Goal: Task Accomplishment & Management: Use online tool/utility

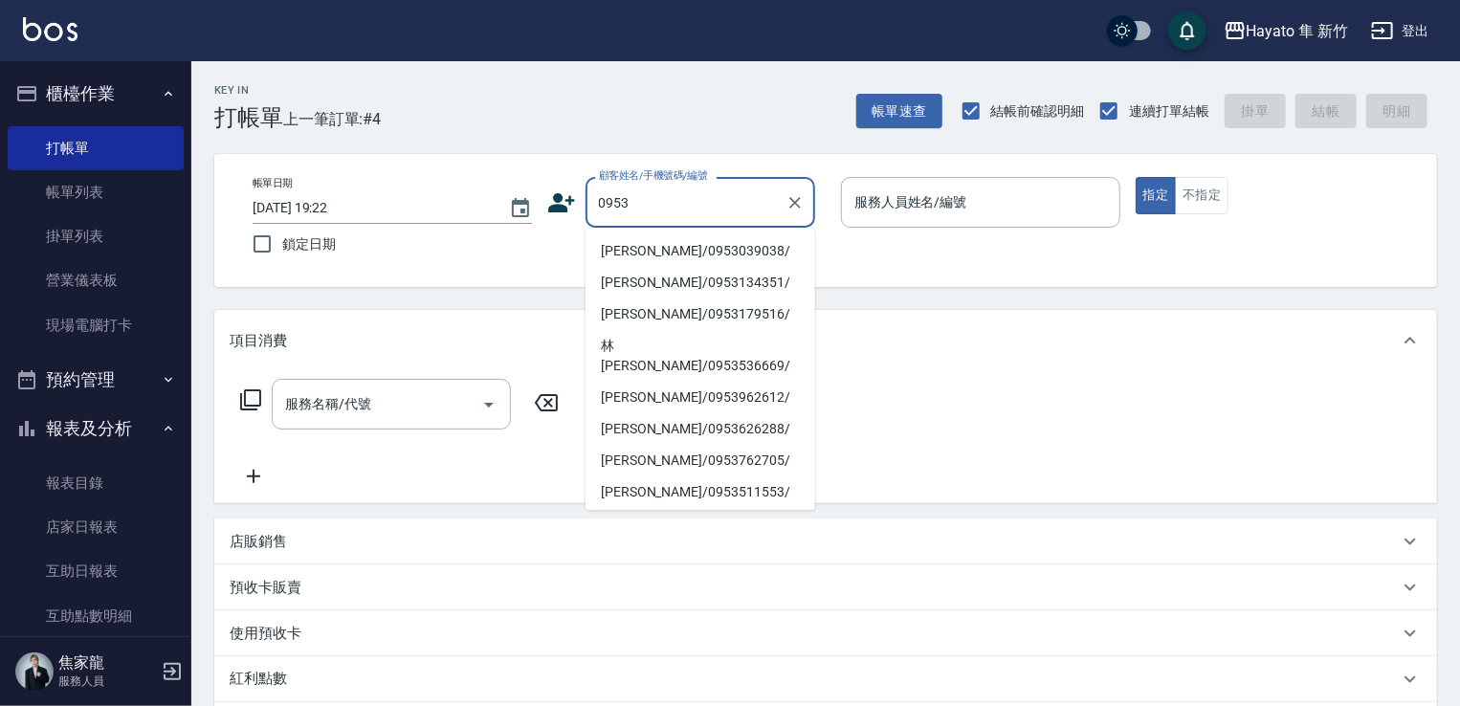
click at [670, 260] on li "[PERSON_NAME]/0953039038/" at bounding box center [701, 251] width 230 height 32
type input "[PERSON_NAME]/0953039038/"
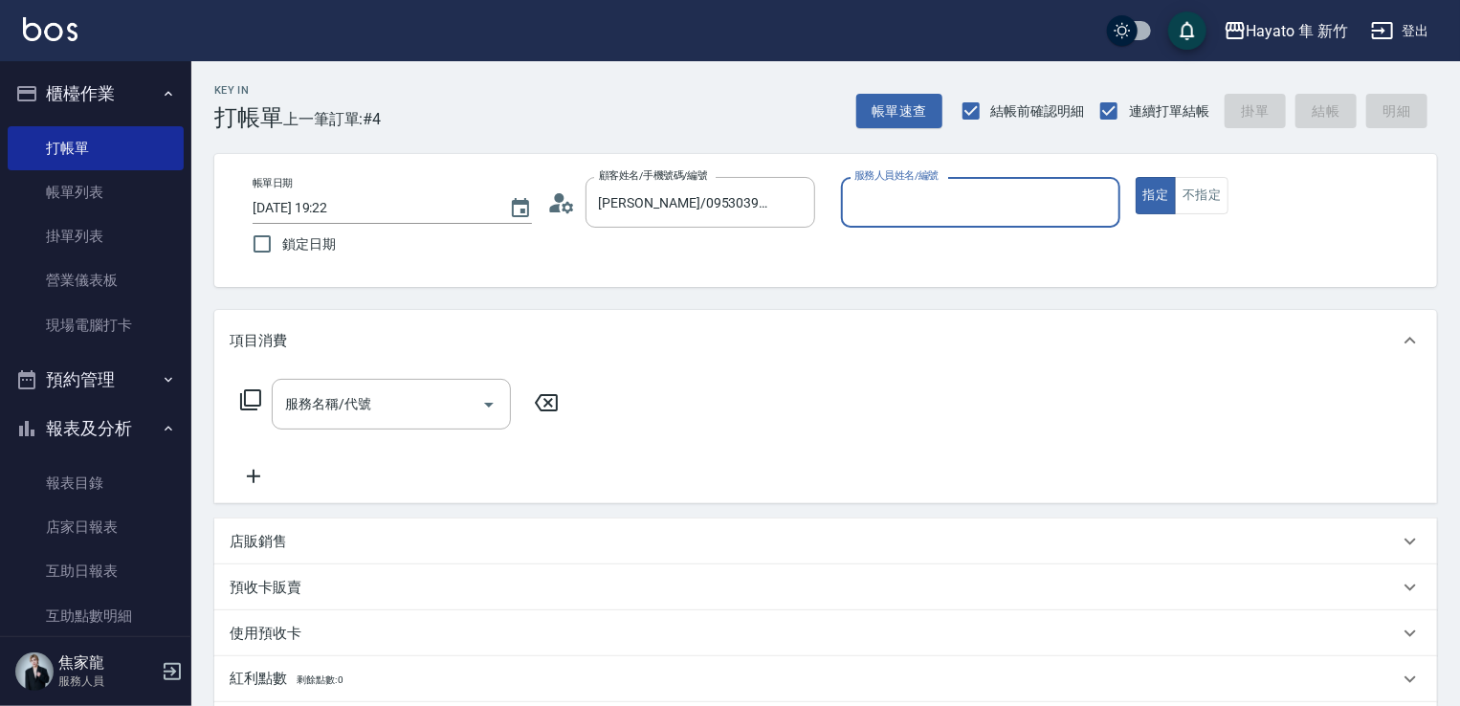
type input "[PERSON_NAME](無代號)"
click at [452, 408] on input "服務名稱/代號" at bounding box center [376, 404] width 193 height 33
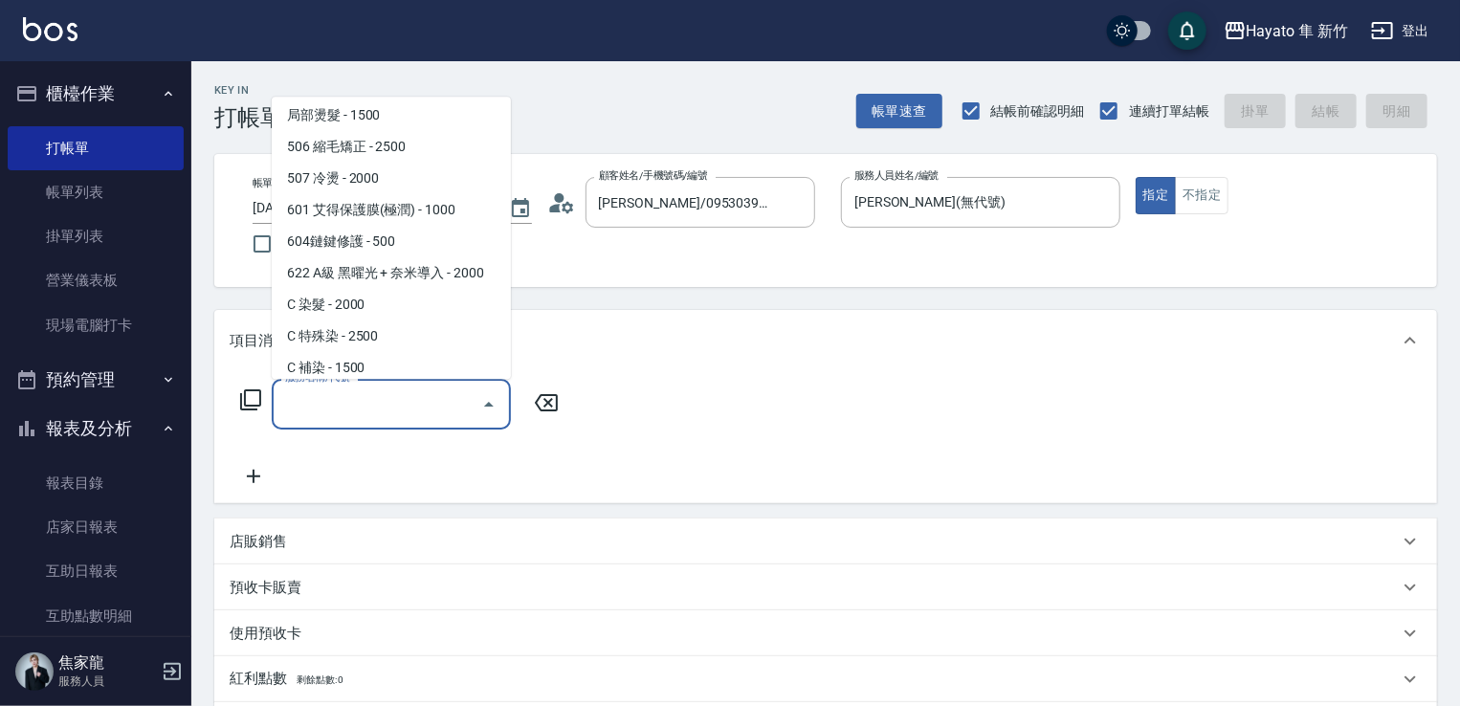
scroll to position [333, 0]
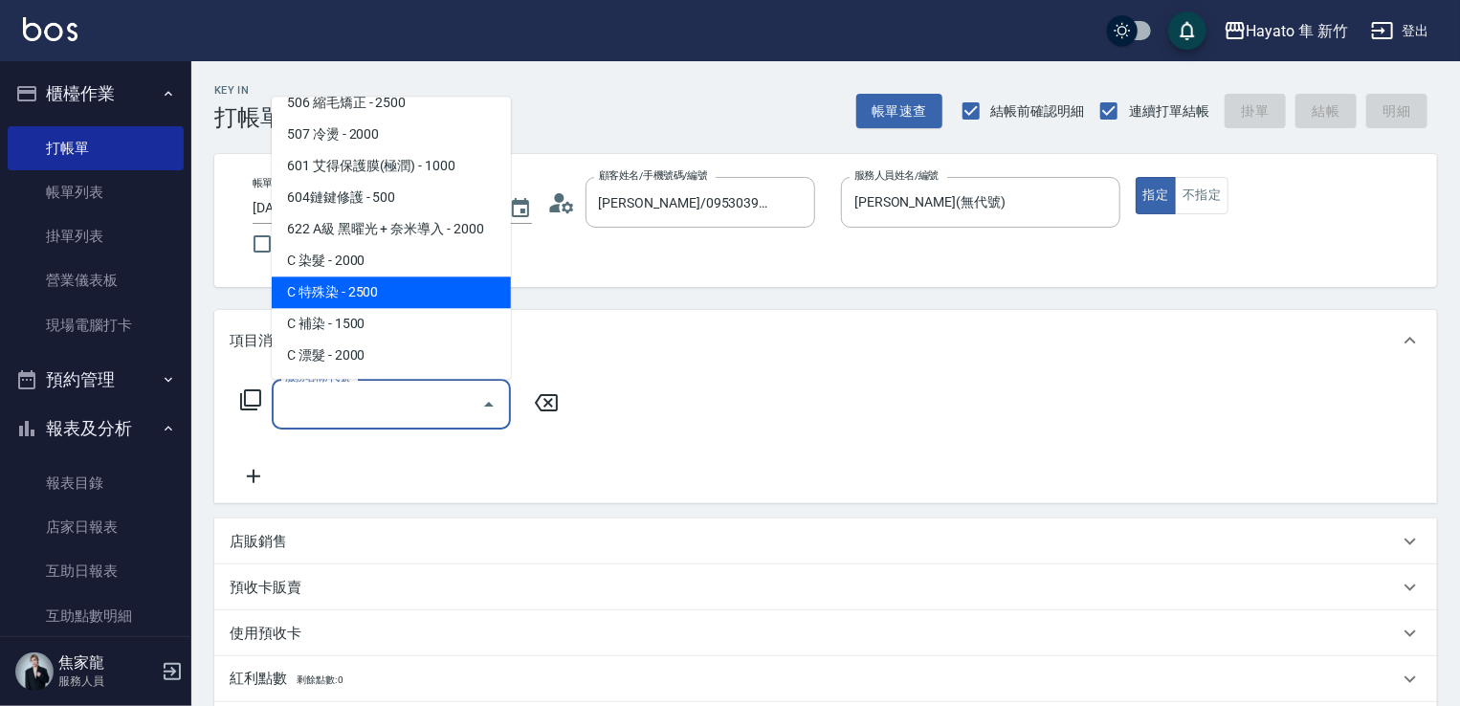
drag, startPoint x: 348, startPoint y: 286, endPoint x: 570, endPoint y: 441, distance: 270.8
click at [365, 291] on span "C 特殊染 - 2500" at bounding box center [391, 293] width 239 height 32
type input "C 特殊染(703)"
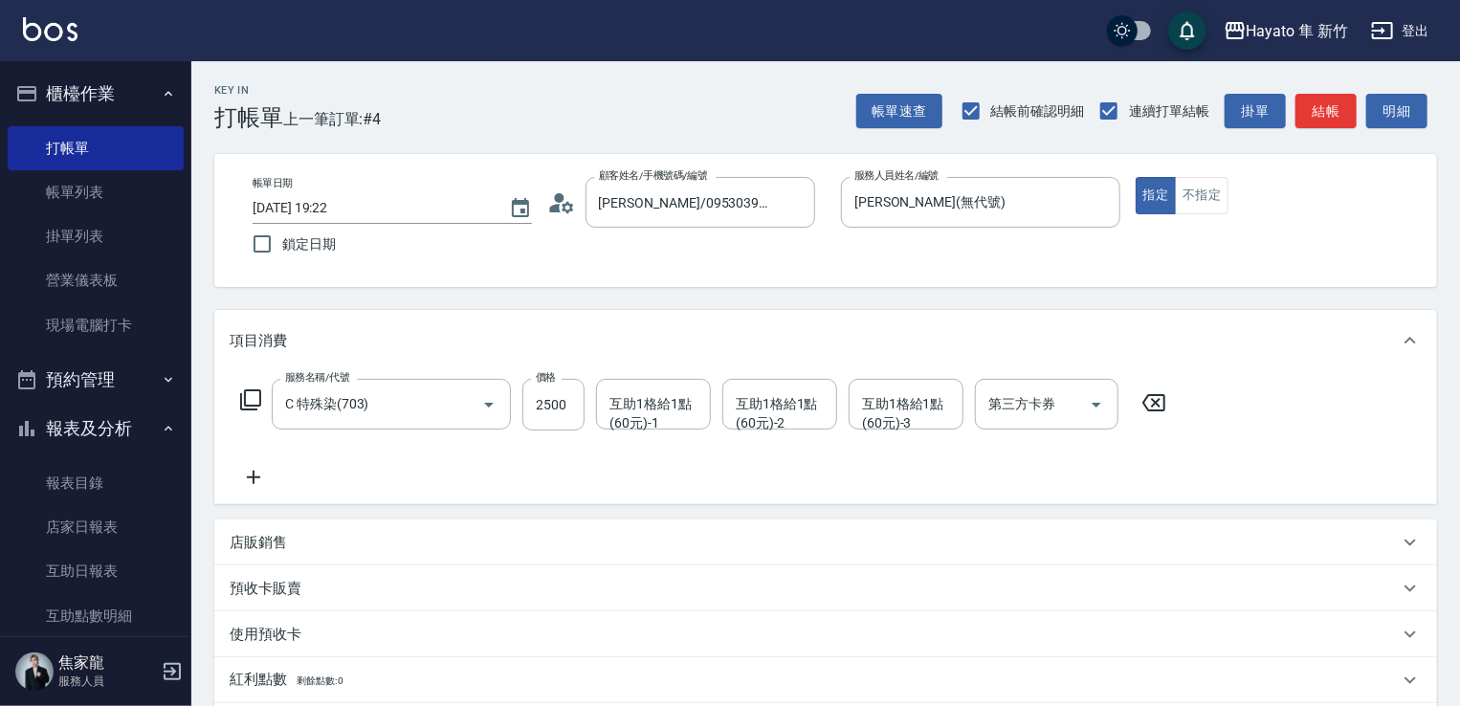
click at [519, 414] on div "服務名稱/代號 C 特殊染(703) 服務名稱/代號 價格 2500 價格 互助1格給1點(60元)-1 互助1格給1點(60元)-1 互助1格給1點(60元…" at bounding box center [704, 405] width 948 height 52
click at [544, 418] on input "2500" at bounding box center [554, 405] width 62 height 52
type input "3000"
click at [427, 456] on div "服務名稱/代號 C 特殊染(703) 服務名稱/代號 價格 3000 價格 互助1格給1點(60元)-1 互助1格給1點(60元)-1 互助1格給1點(60元…" at bounding box center [704, 434] width 948 height 110
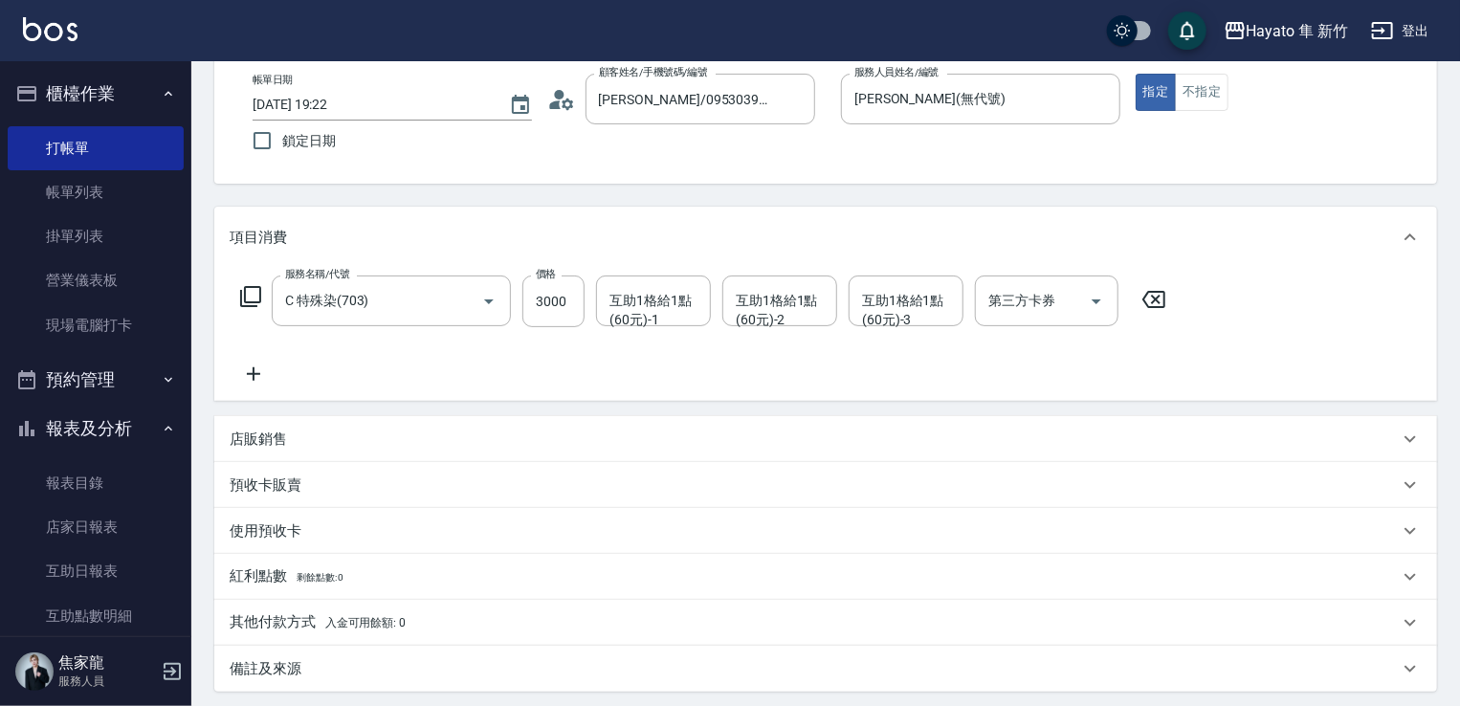
scroll to position [287, 0]
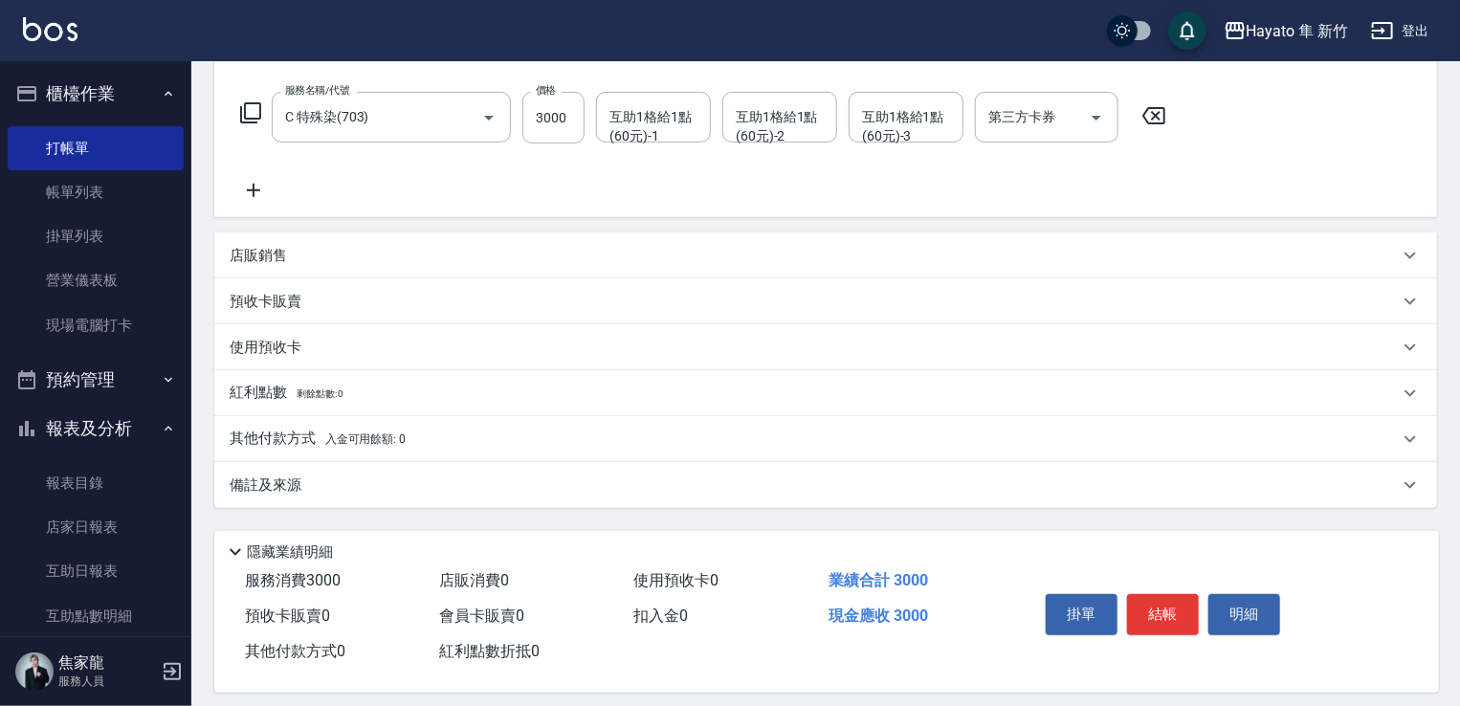
click at [251, 434] on p "其他付款方式 入金可用餘額: 0" at bounding box center [318, 439] width 176 height 21
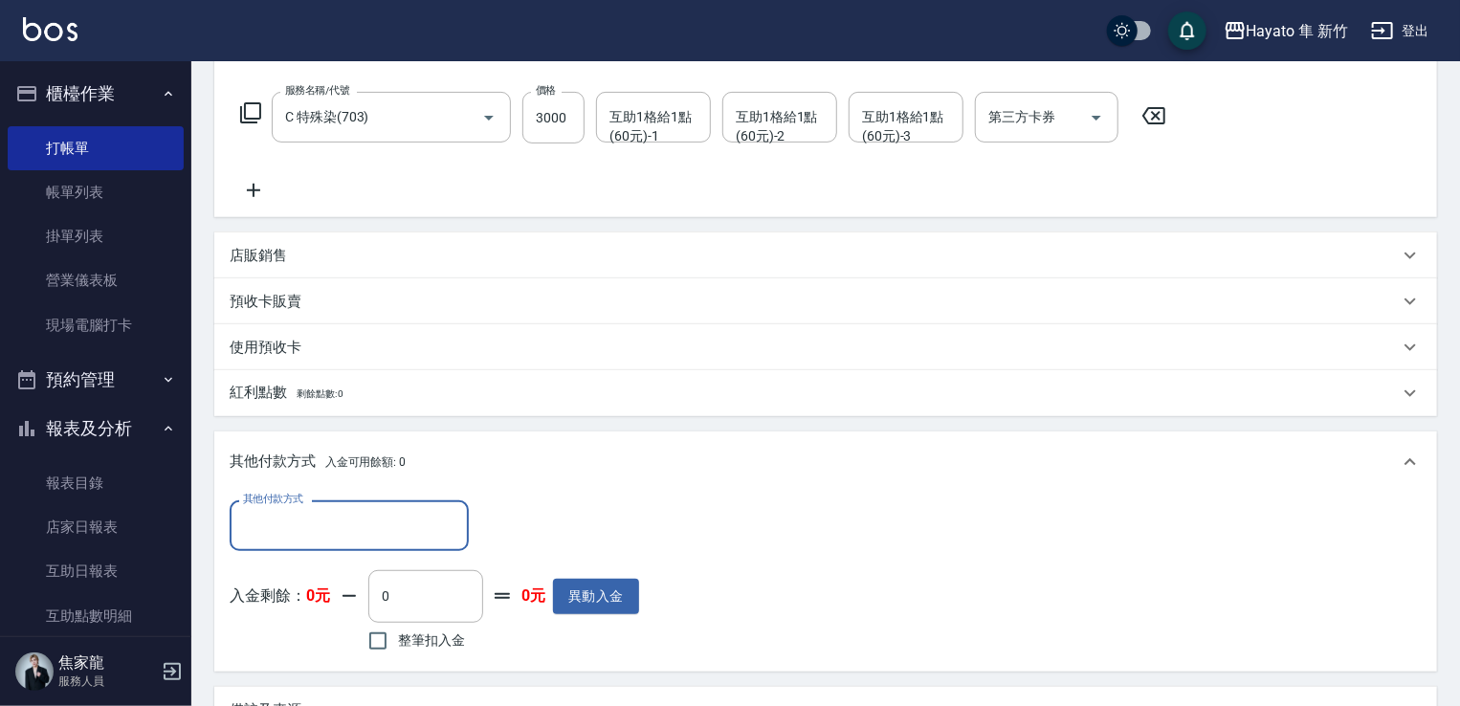
scroll to position [0, 0]
click at [375, 518] on input "其他付款方式" at bounding box center [349, 525] width 222 height 33
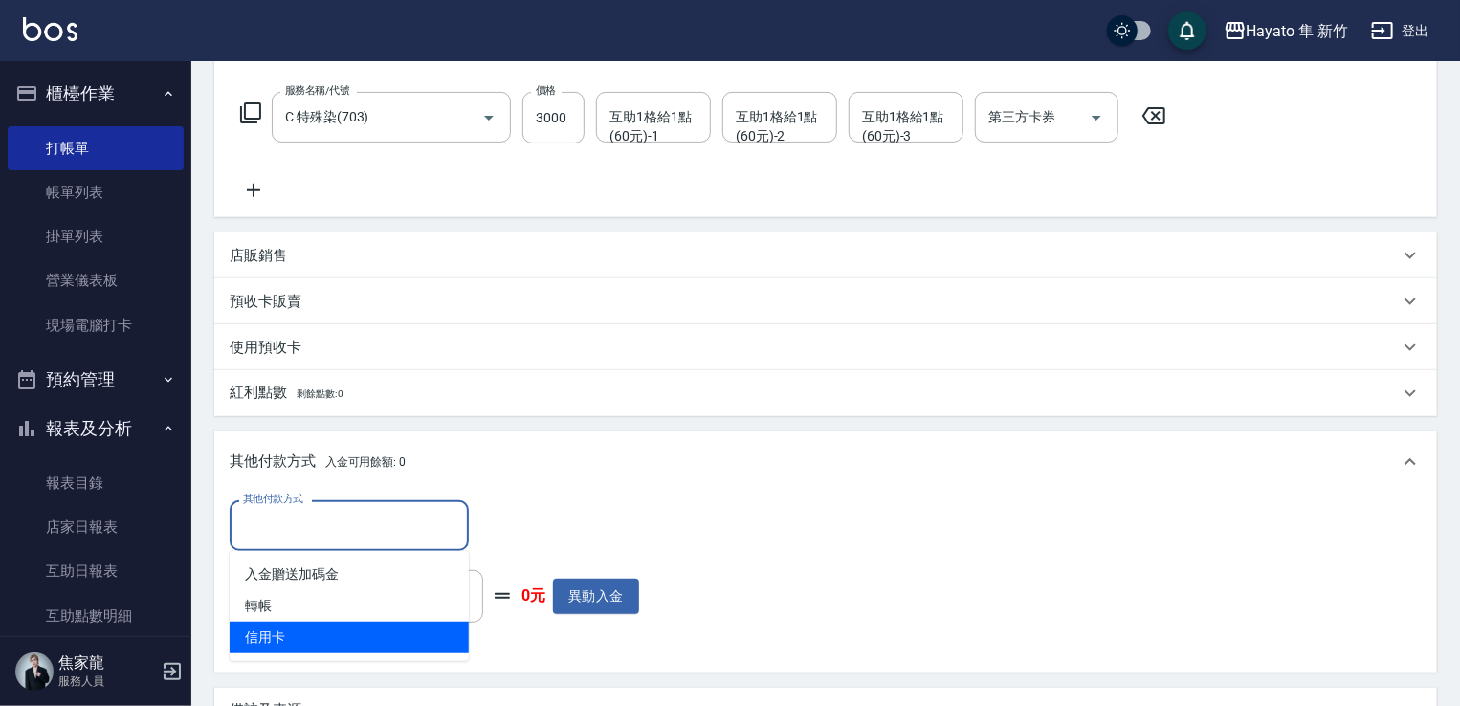
click at [351, 655] on ul "入金贈送加碼金 轉帳 信用卡" at bounding box center [349, 606] width 239 height 110
click at [351, 636] on span "信用卡" at bounding box center [349, 638] width 239 height 32
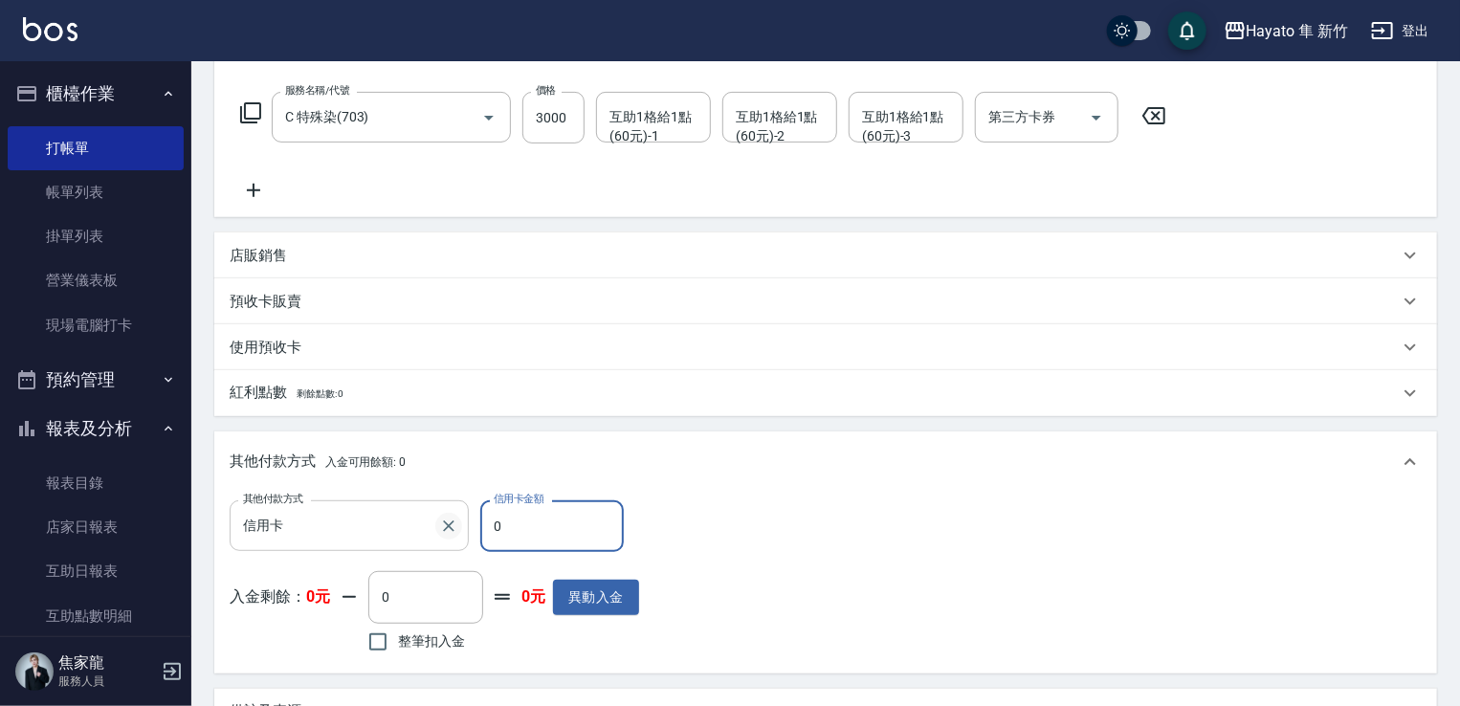
drag, startPoint x: 514, startPoint y: 525, endPoint x: 444, endPoint y: 533, distance: 70.3
click at [444, 533] on div "其他付款方式 信用卡 其他付款方式 信用卡金額 0 信用卡金額" at bounding box center [435, 527] width 410 height 52
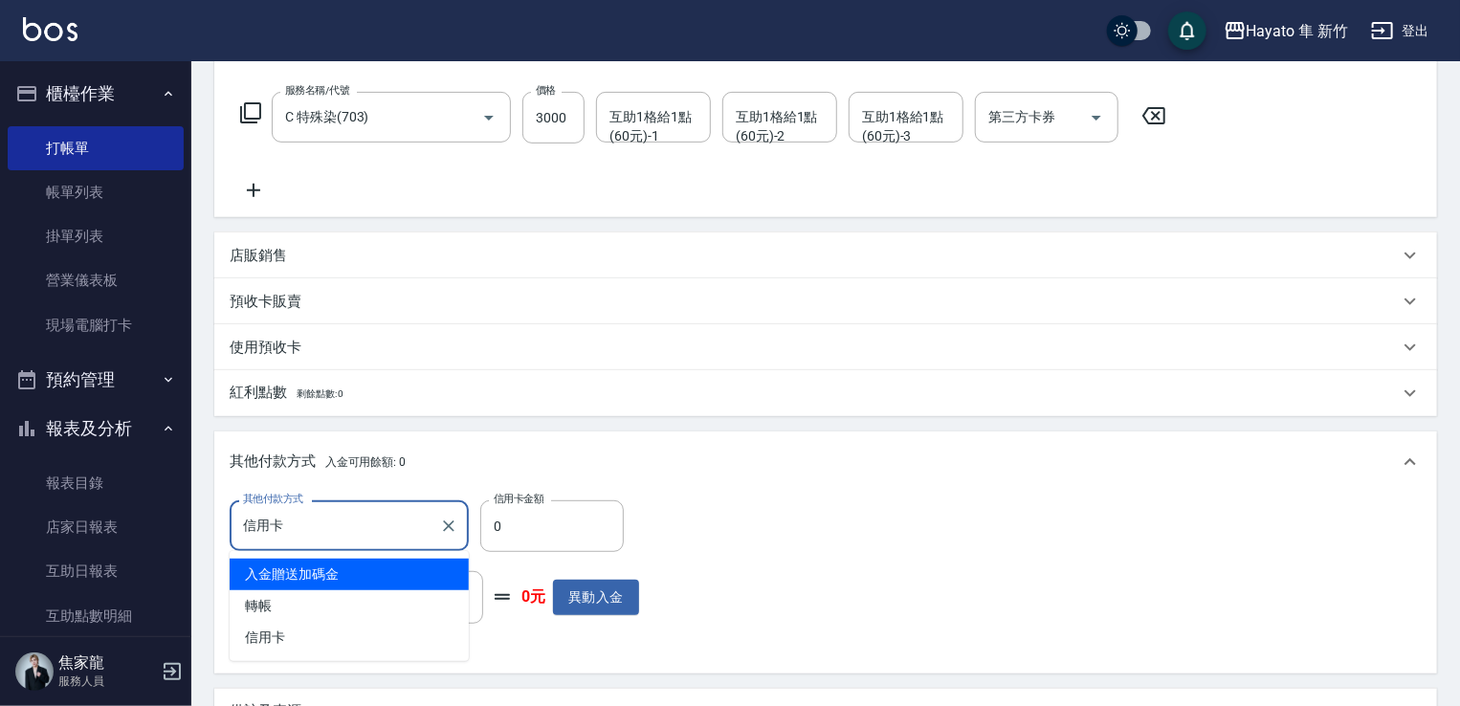
click at [337, 522] on input "信用卡" at bounding box center [334, 525] width 193 height 33
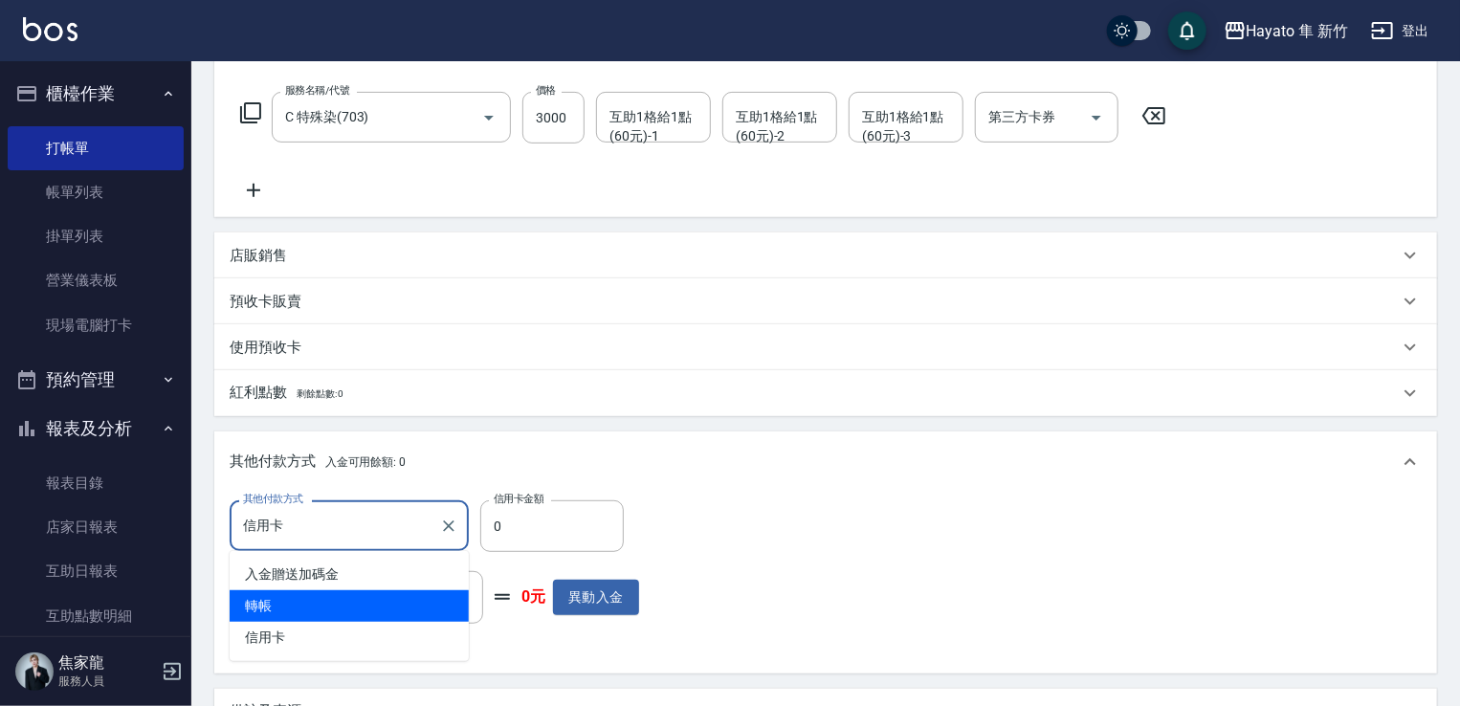
click at [321, 597] on span "轉帳" at bounding box center [349, 606] width 239 height 32
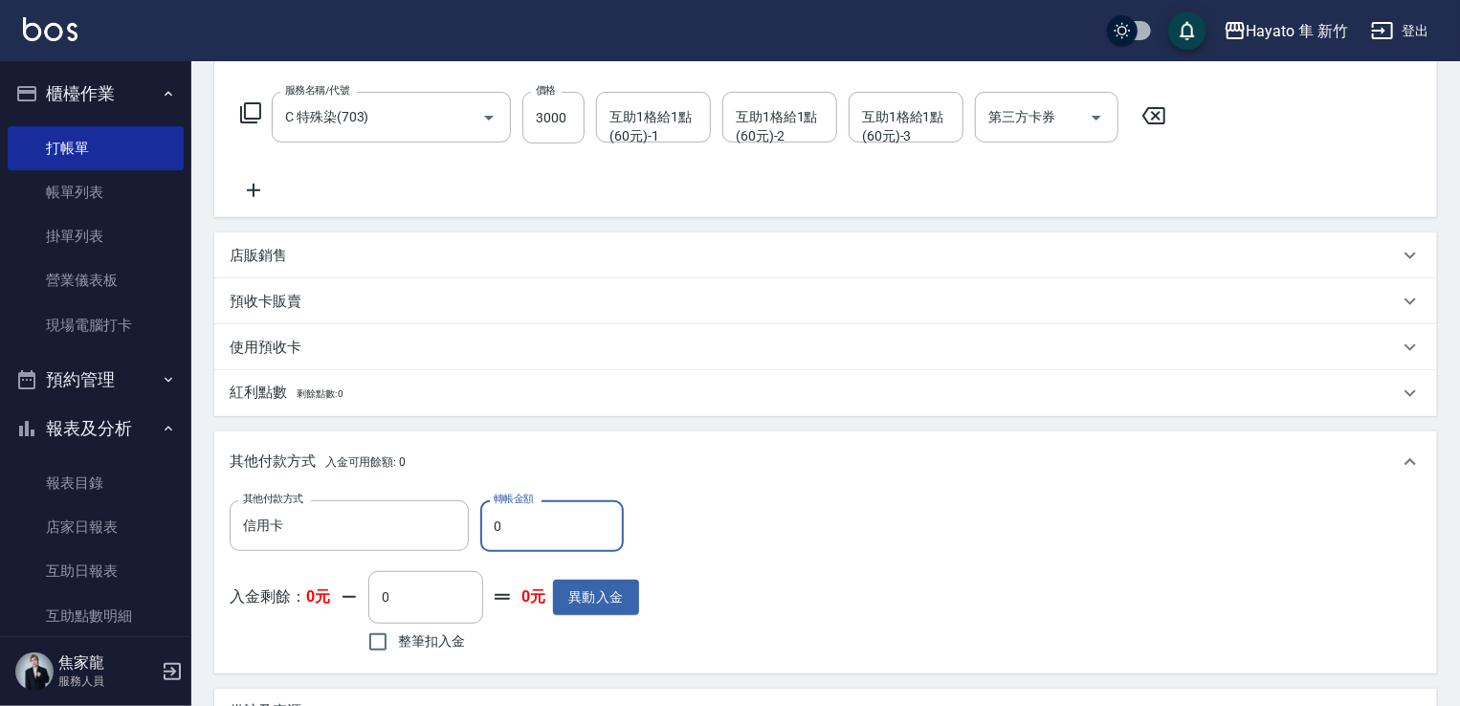
type input "轉帳"
drag, startPoint x: 514, startPoint y: 525, endPoint x: 459, endPoint y: 525, distance: 54.6
click at [459, 525] on div "其他付款方式 轉帳 其他付款方式 轉帳金額 0 轉帳金額" at bounding box center [435, 527] width 410 height 52
drag, startPoint x: 498, startPoint y: 545, endPoint x: 444, endPoint y: 550, distance: 53.9
click at [442, 554] on div "其他付款方式 轉帳 其他付款方式 轉帳金額 420 轉帳金額 入金剩餘： 0元 0 ​ 整筆扣入金 0元 異動入金" at bounding box center [435, 579] width 410 height 157
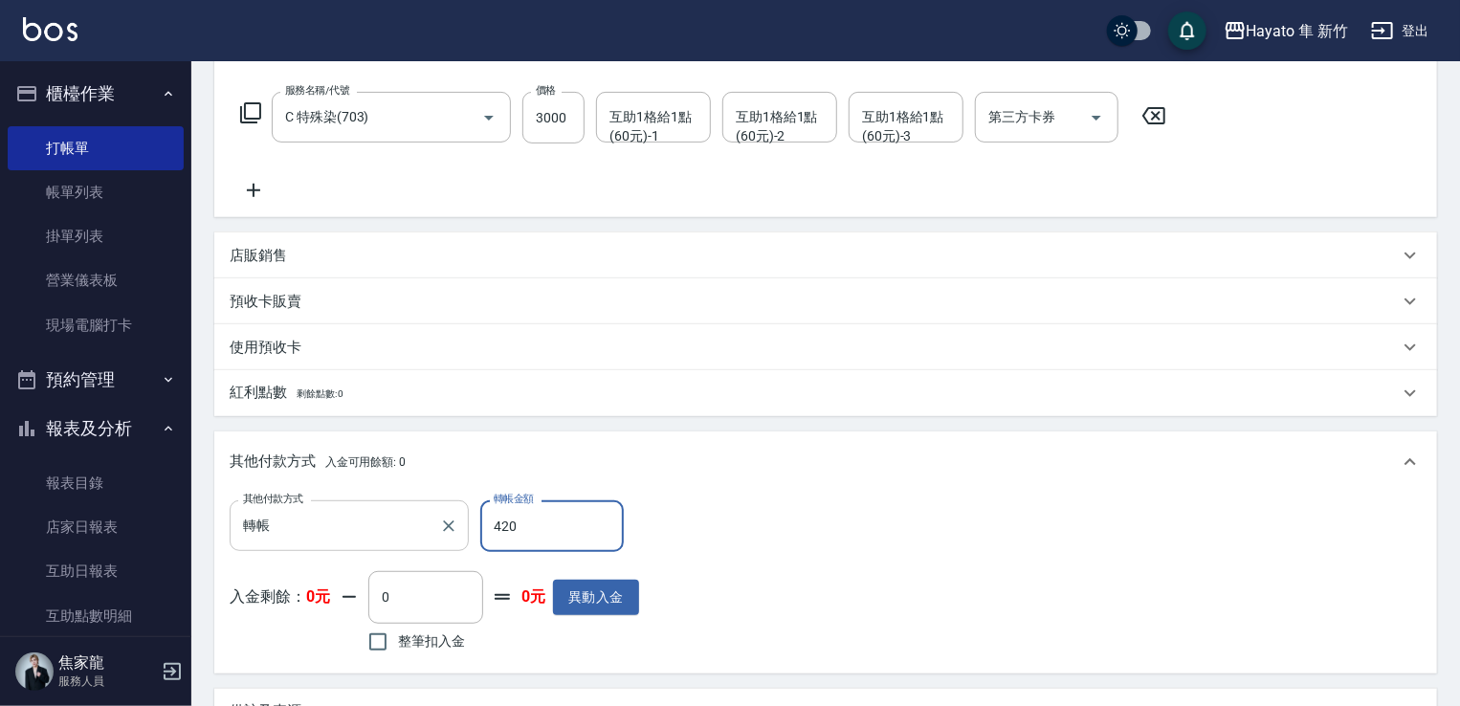
drag, startPoint x: 590, startPoint y: 533, endPoint x: 454, endPoint y: 540, distance: 136.1
click at [440, 535] on div "其他付款方式 轉帳 其他付款方式 轉帳金額 420 轉帳金額" at bounding box center [435, 527] width 410 height 52
drag, startPoint x: 550, startPoint y: 525, endPoint x: 456, endPoint y: 512, distance: 94.7
click at [456, 512] on div "其他付款方式 轉帳 其他付款方式 轉帳金額 420 轉帳金額" at bounding box center [435, 527] width 410 height 52
drag, startPoint x: 552, startPoint y: 531, endPoint x: 409, endPoint y: 514, distance: 144.6
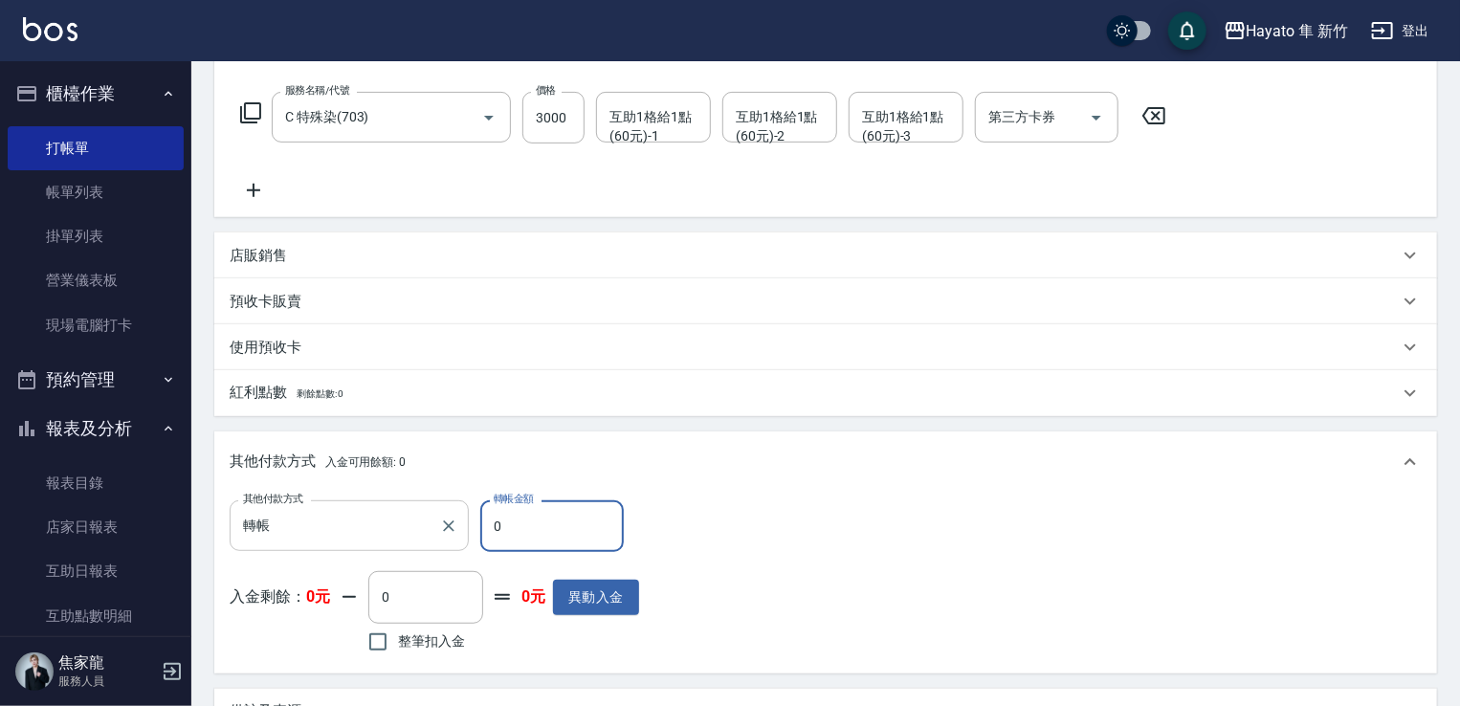
click at [409, 514] on div "其他付款方式 轉帳 其他付款方式 轉帳金額 0 轉帳金額" at bounding box center [435, 527] width 410 height 52
click at [561, 533] on input "420" at bounding box center [552, 527] width 144 height 52
type input "0"
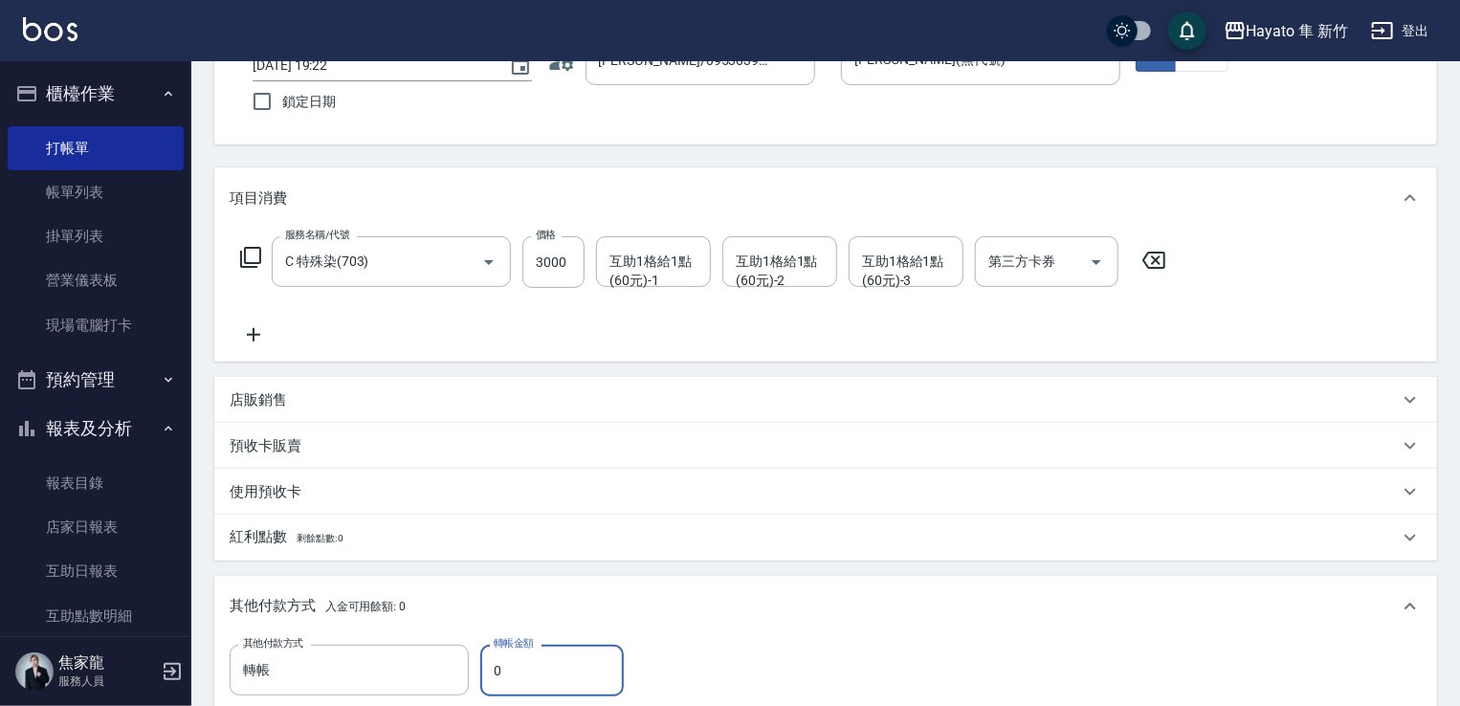
scroll to position [191, 0]
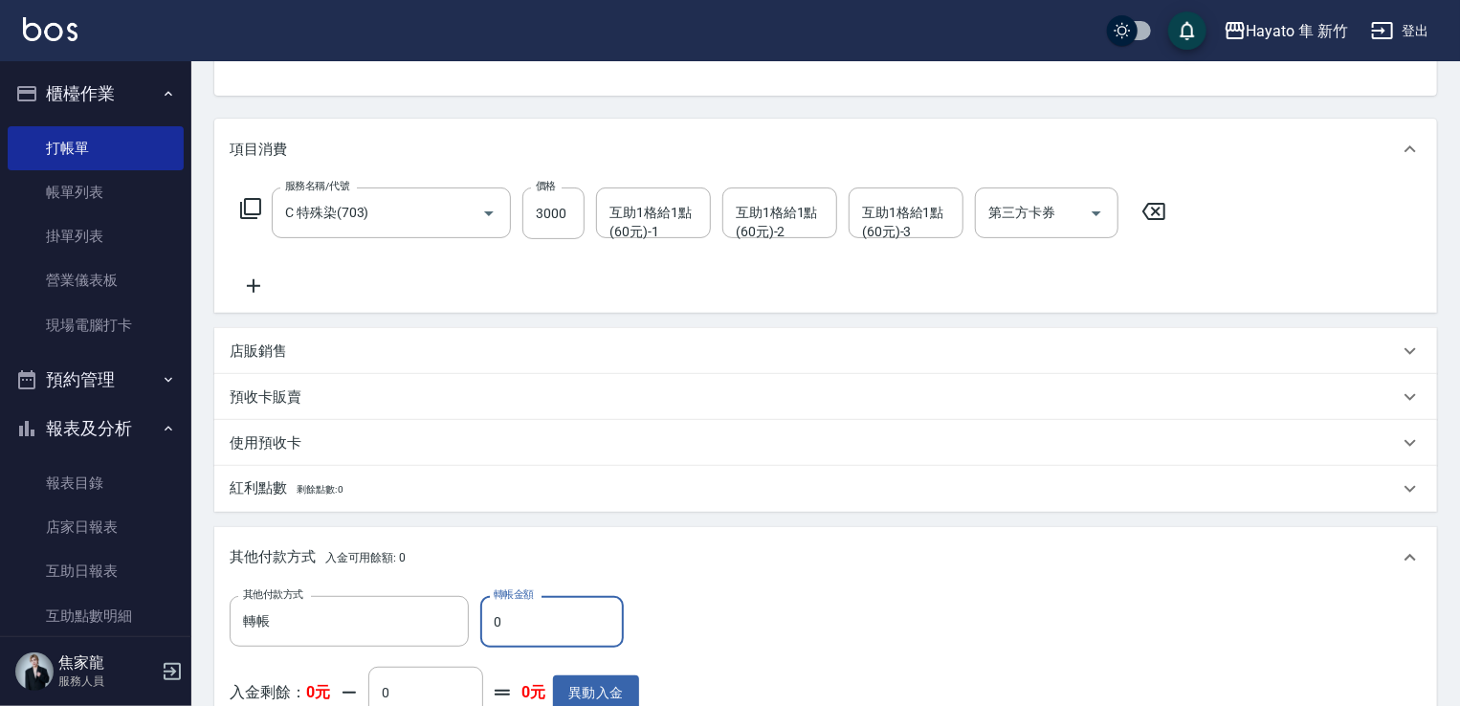
click at [272, 351] on p "店販銷售" at bounding box center [258, 352] width 57 height 20
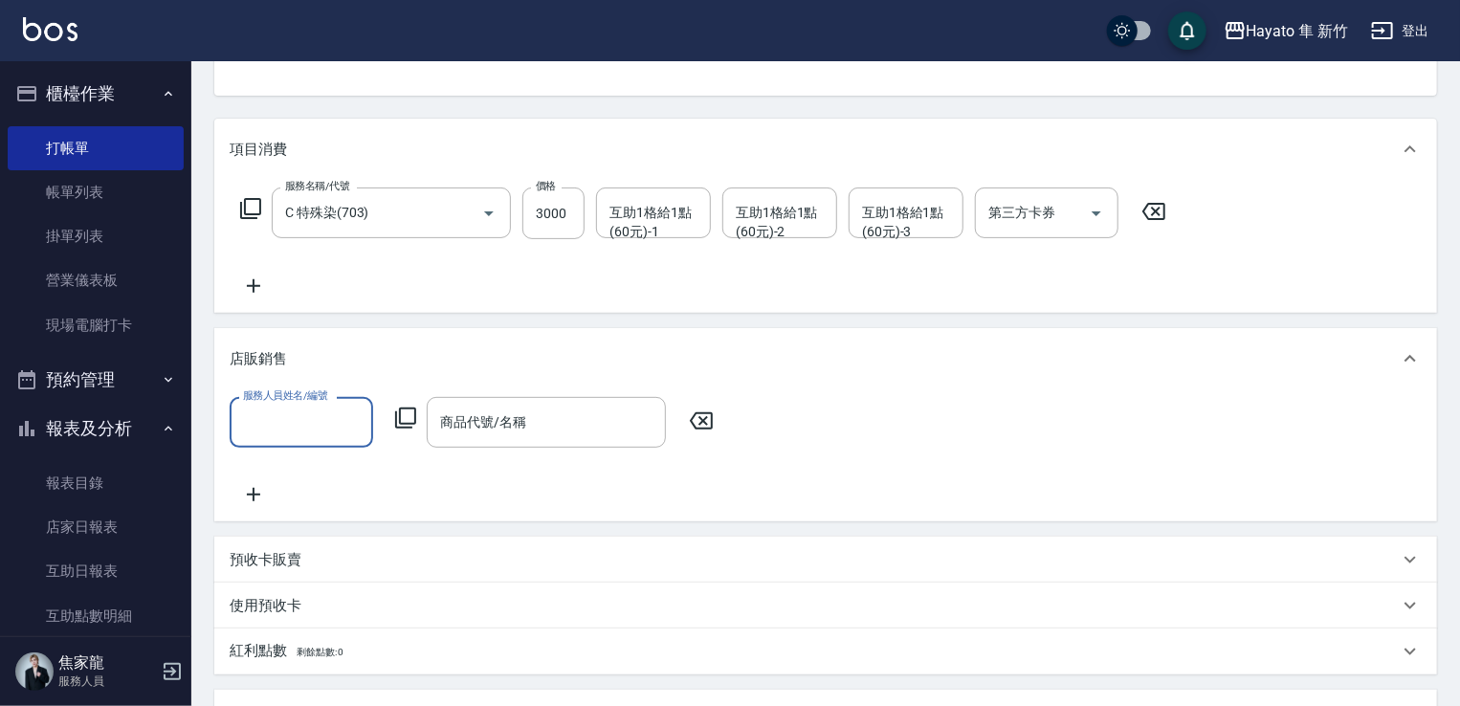
scroll to position [0, 0]
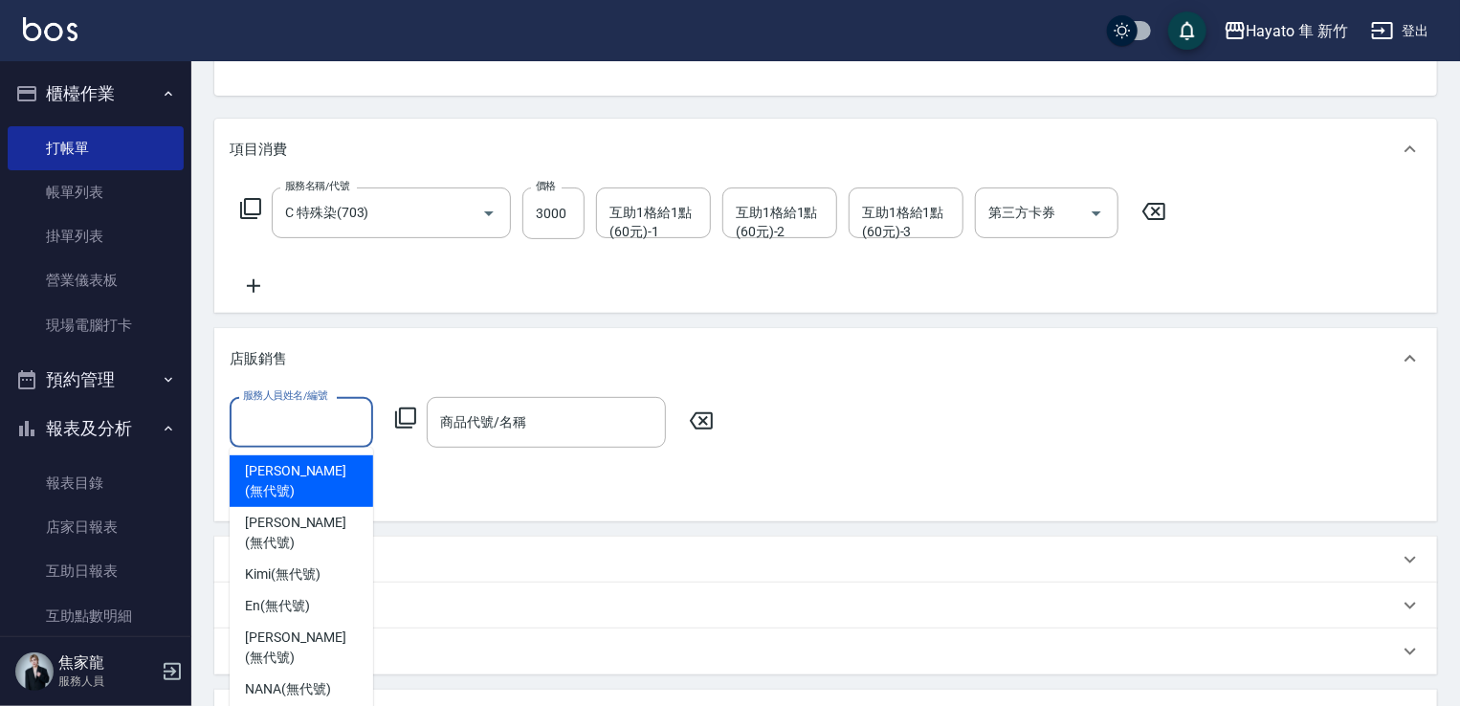
click at [337, 422] on input "服務人員姓名/編號" at bounding box center [301, 422] width 126 height 33
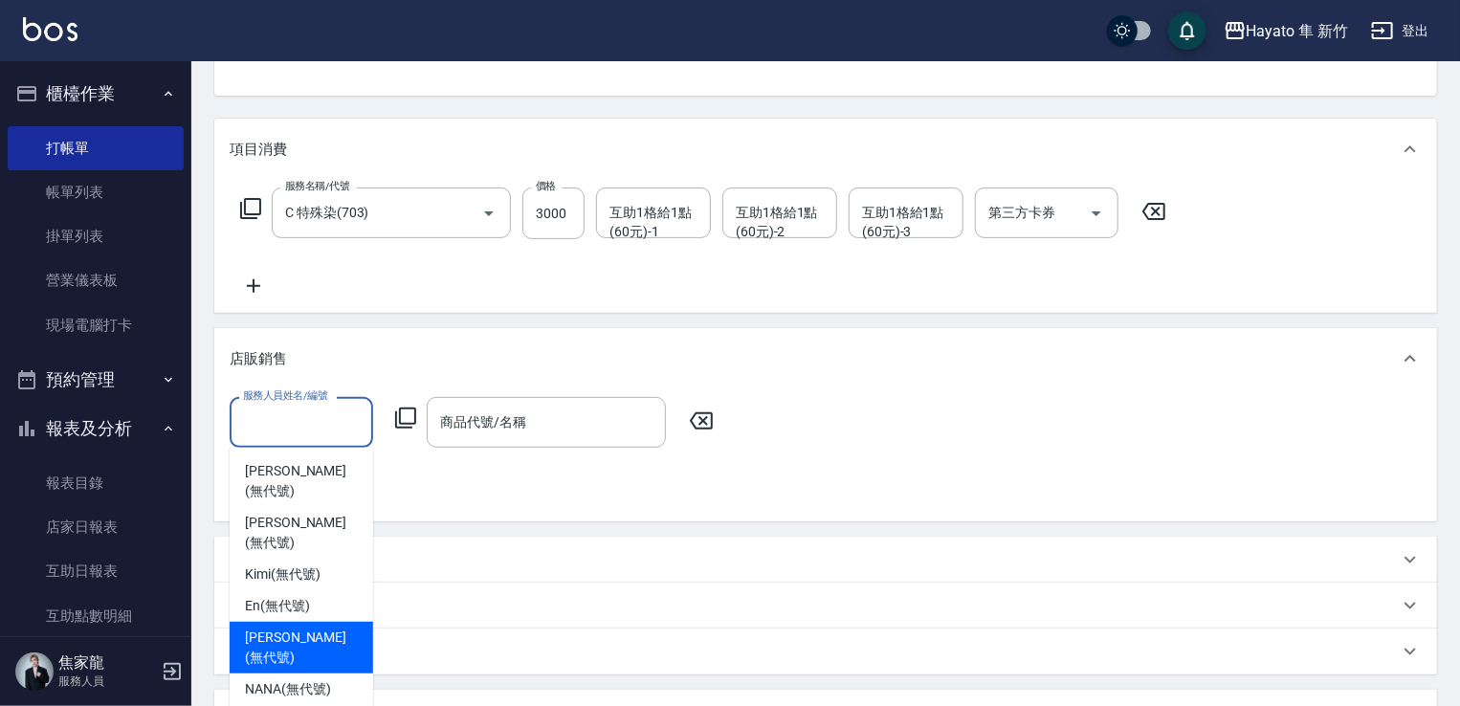
click at [263, 628] on span "[PERSON_NAME] (無代號)" at bounding box center [301, 648] width 113 height 40
type input "[PERSON_NAME](無代號)"
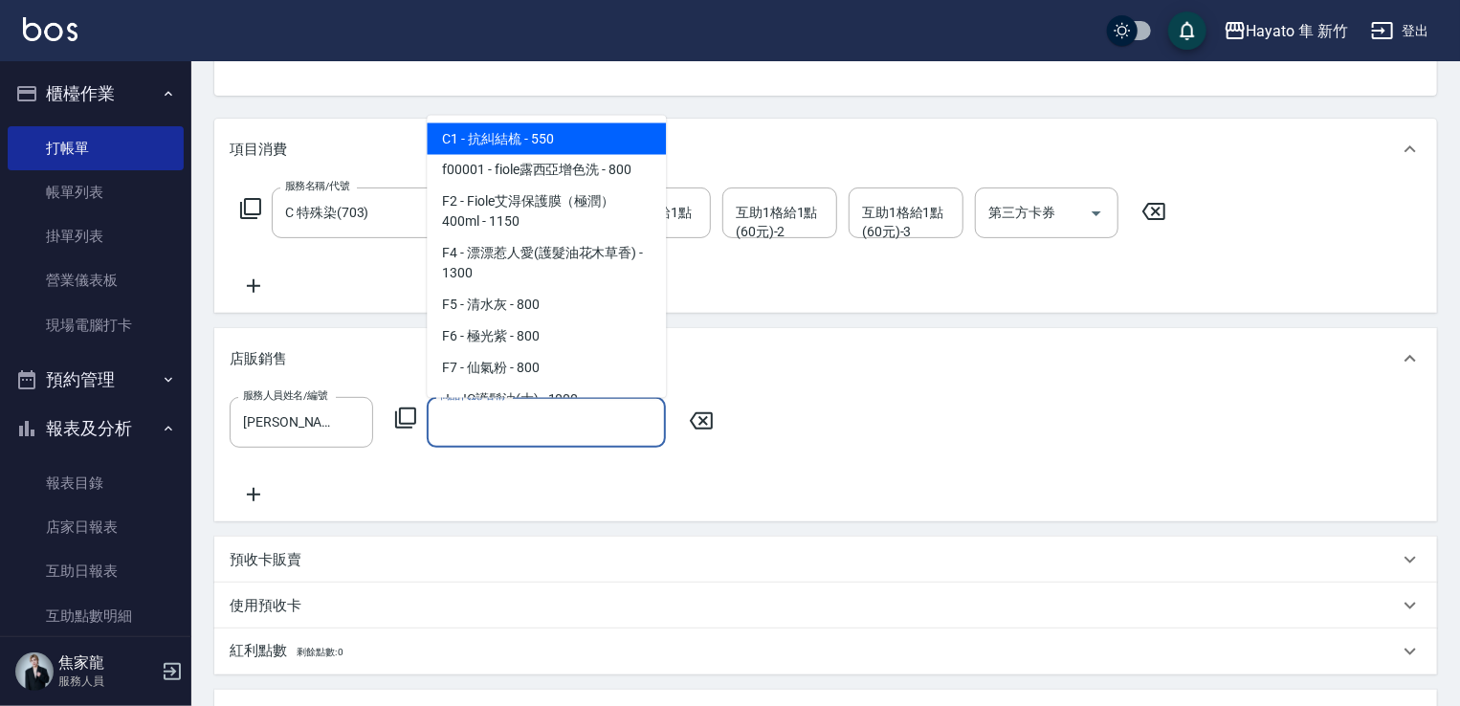
click at [482, 430] on input "商品代號/名稱" at bounding box center [546, 422] width 222 height 33
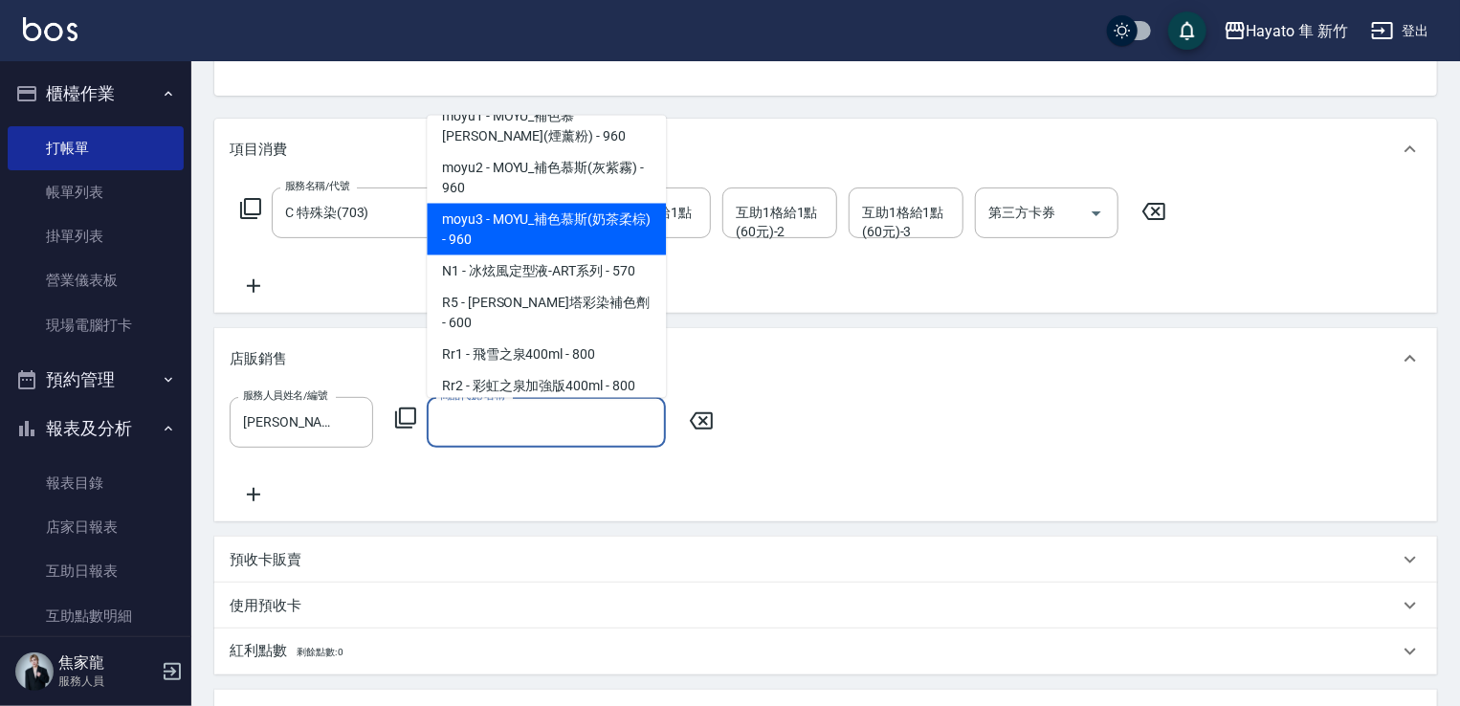
scroll to position [670, 0]
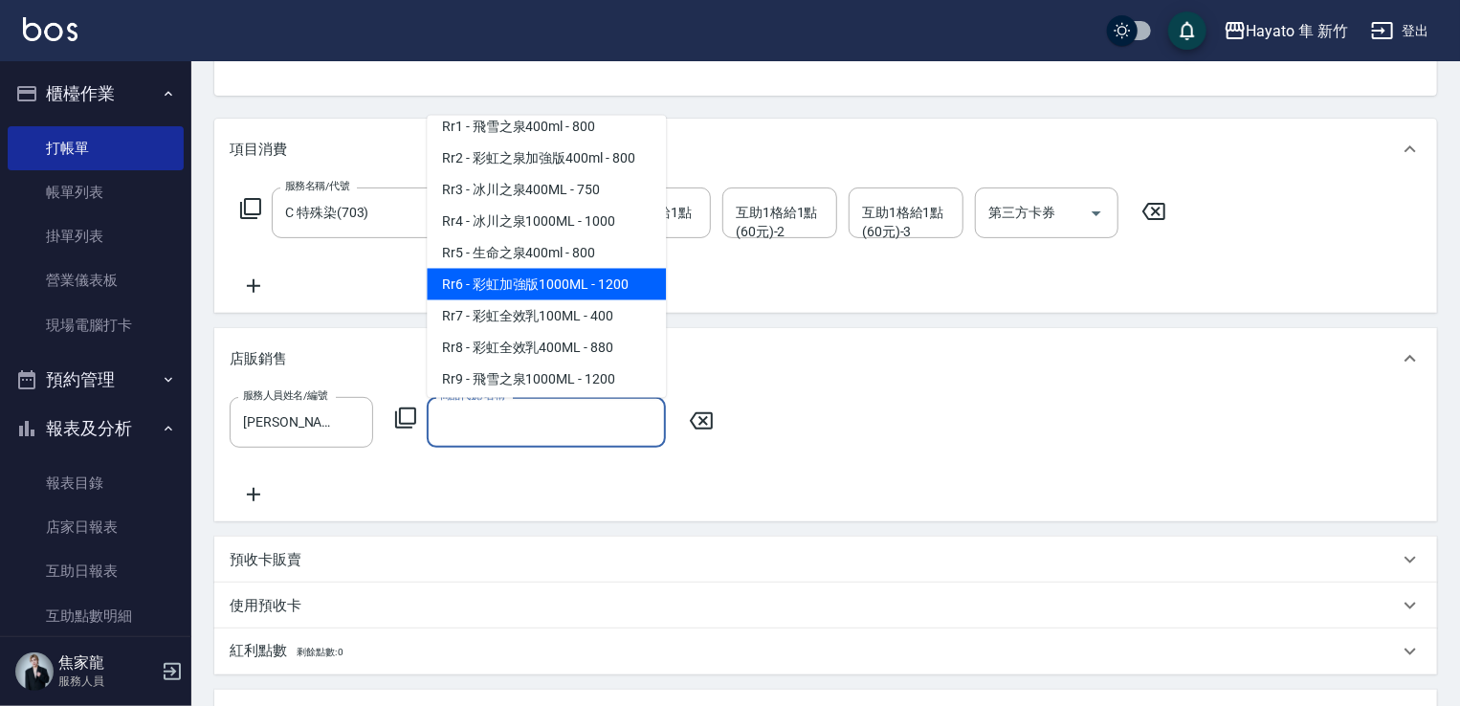
click at [586, 300] on span "Rr6 - 彩虹加強版1000ML - 1200" at bounding box center [546, 284] width 239 height 32
type input "彩虹加強版1000ML"
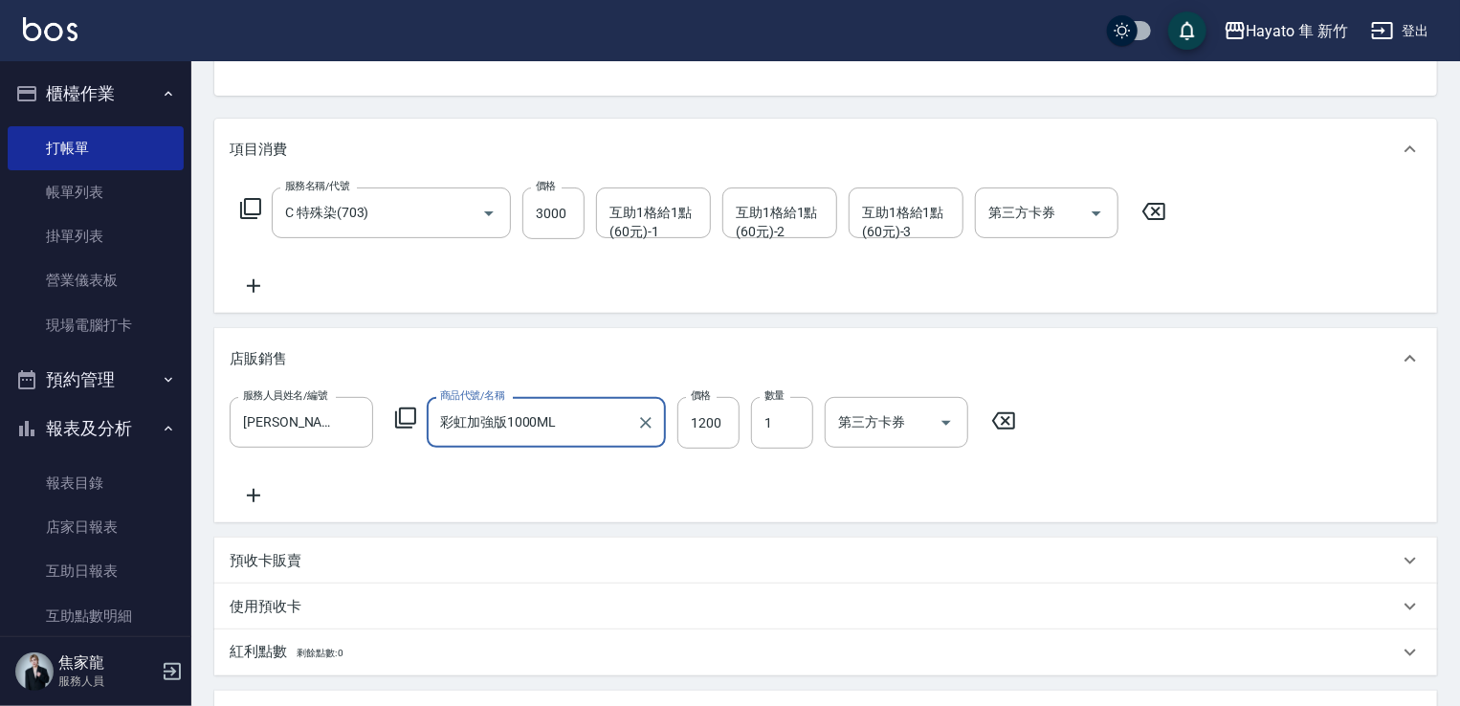
click at [609, 482] on div "服務人員姓名/編號 [PERSON_NAME](無代號) 服務人員姓名/編號 商品代號/名稱 彩虹加強版1000ML 商品代號/名稱 價格 1200 價格 數…" at bounding box center [826, 452] width 1192 height 110
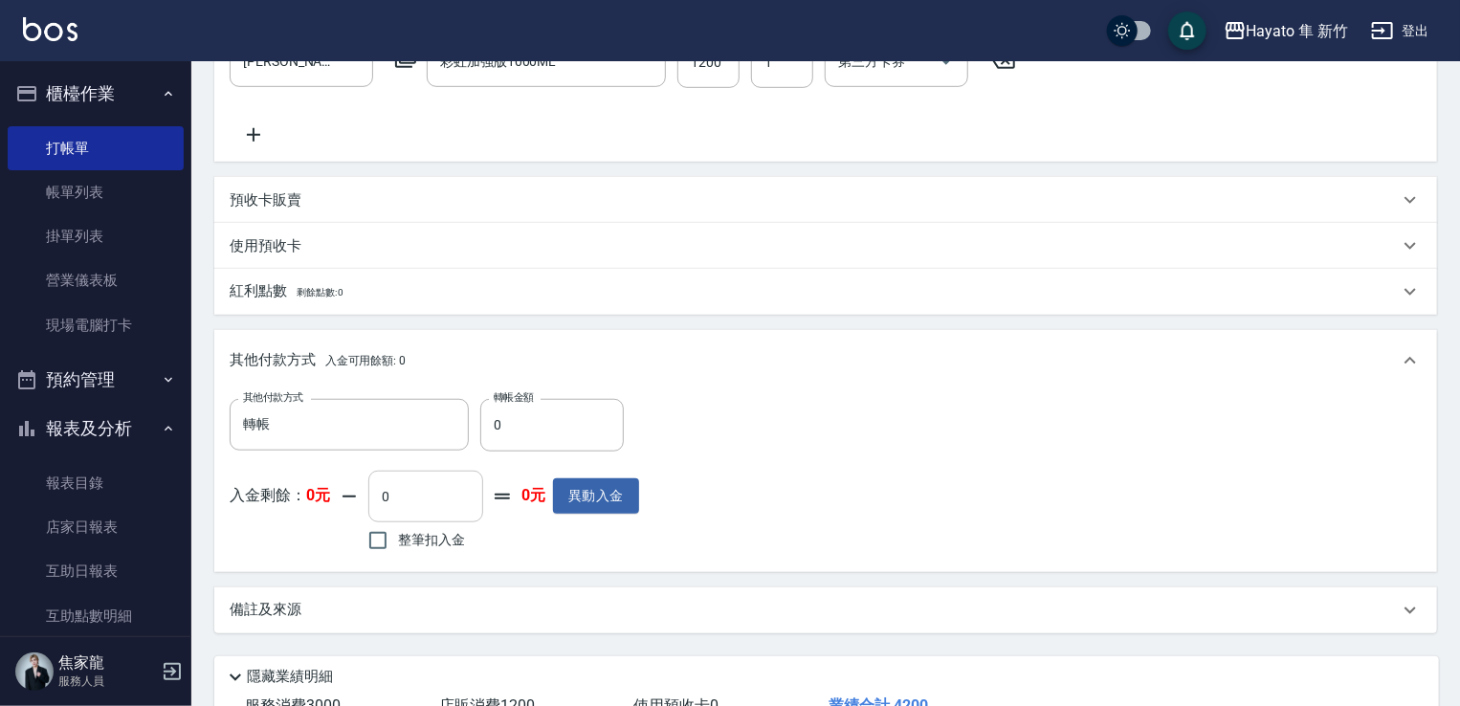
scroll to position [574, 0]
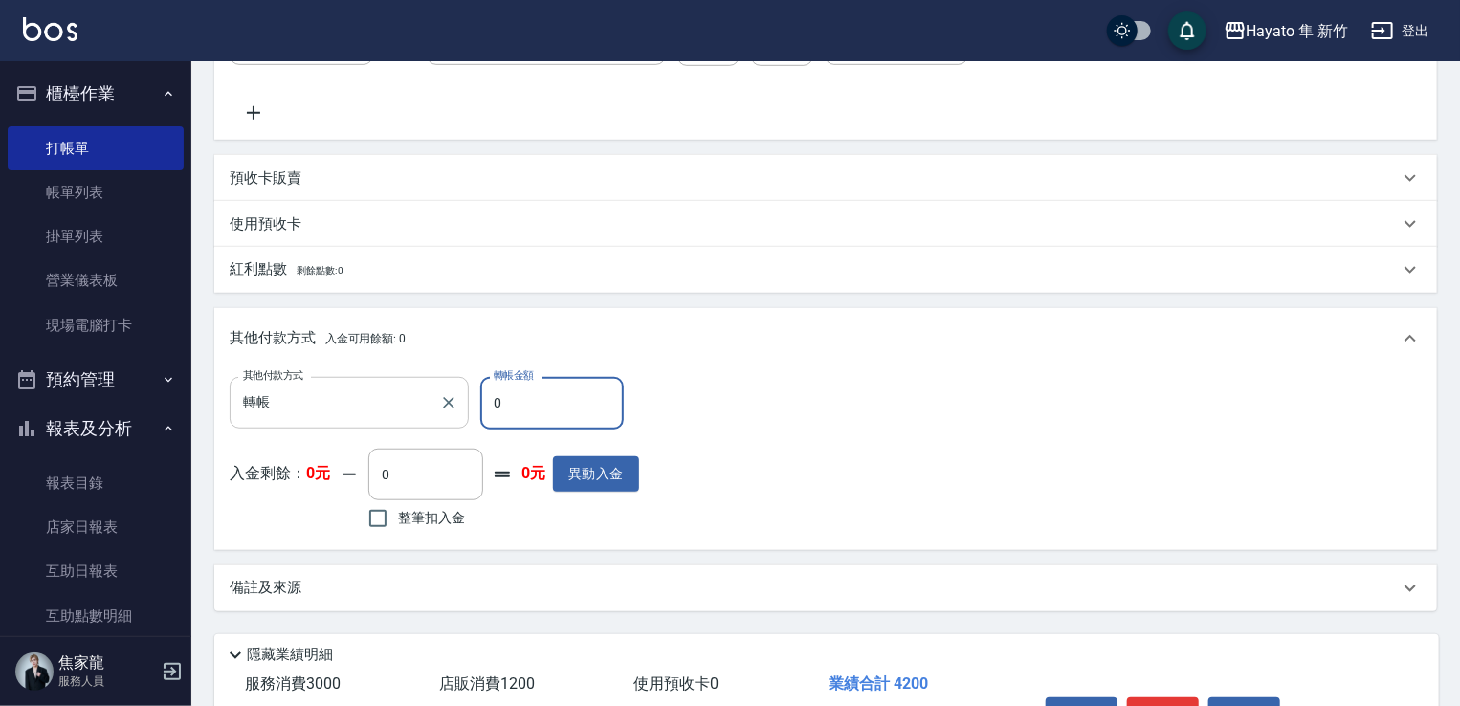
drag, startPoint x: 498, startPoint y: 394, endPoint x: 468, endPoint y: 396, distance: 29.7
click at [468, 396] on div "其他付款方式 轉帳 其他付款方式 轉帳金額 0 轉帳金額" at bounding box center [435, 403] width 410 height 52
type input "4200"
click at [724, 430] on div "其他付款方式 轉帳 其他付款方式 轉帳金額 4200 轉帳金額 入金剩餘： 0元 0 ​ 整筆扣入金 0元 異動入金" at bounding box center [826, 455] width 1192 height 157
click at [528, 621] on div "Key In 打帳單 上一筆訂單:#4 帳單速查 結帳前確認明細 連續打單結帳 掛單 結帳 明細 帳單日期 [DATE] 19:22 鎖定日期 顧客姓名/手機…" at bounding box center [825, 153] width 1269 height 1332
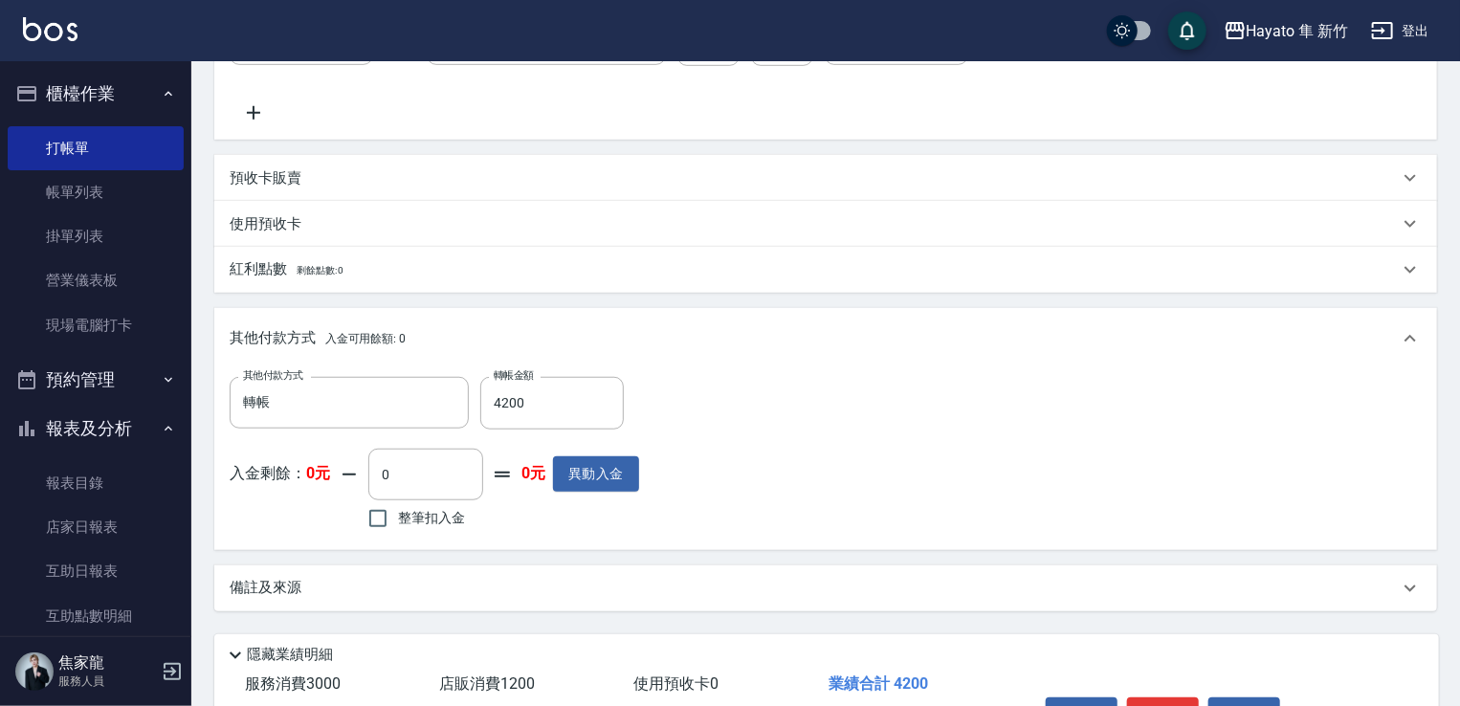
click at [528, 598] on div "備註及來源" at bounding box center [814, 588] width 1169 height 20
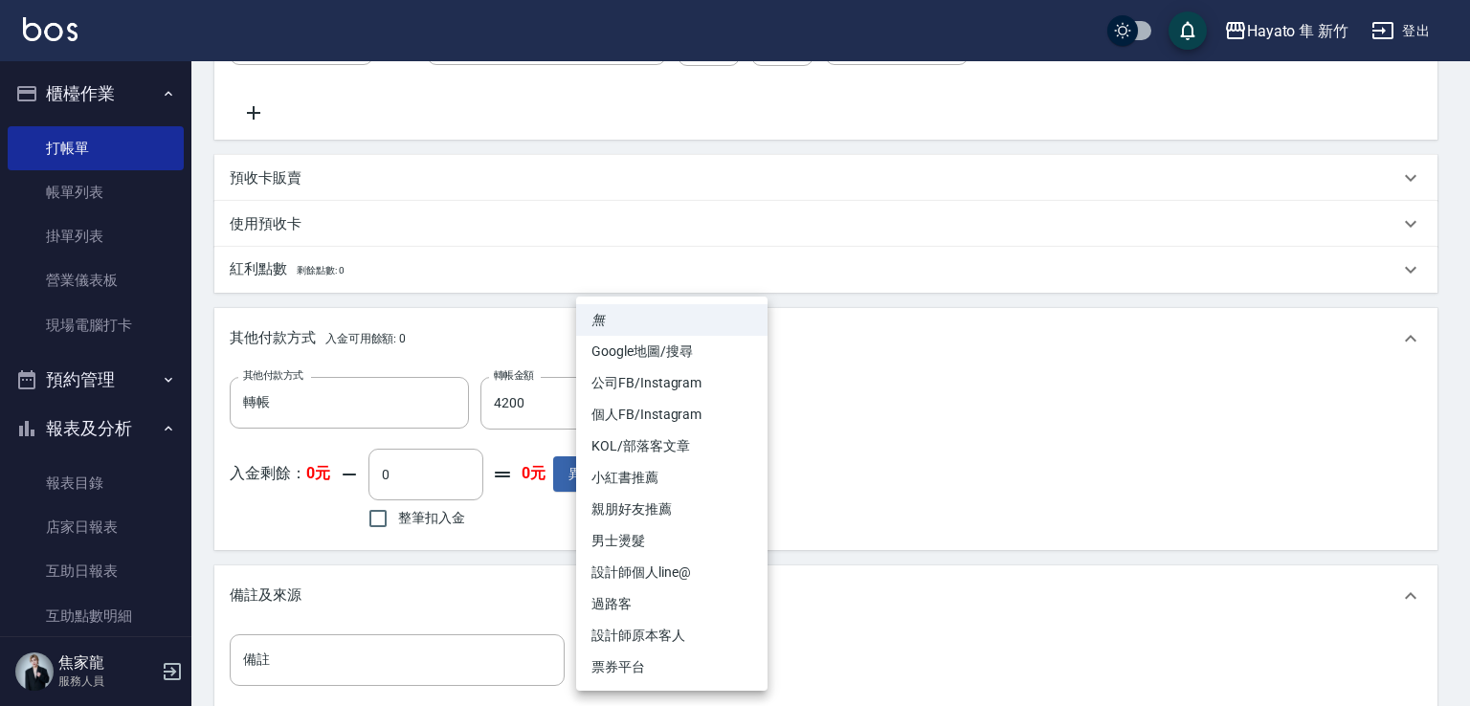
click at [612, 650] on body "Hayato 隼 新竹 登出 櫃檯作業 打帳單 帳單列表 掛單列表 營業儀表板 現場電腦打卡 預約管理 預約管理 報表及分析 報表目錄 店家日報表 互助日報表…" at bounding box center [735, 179] width 1470 height 1506
click at [657, 514] on li "親朋好友推薦" at bounding box center [671, 510] width 191 height 32
type input "親朋好友推薦"
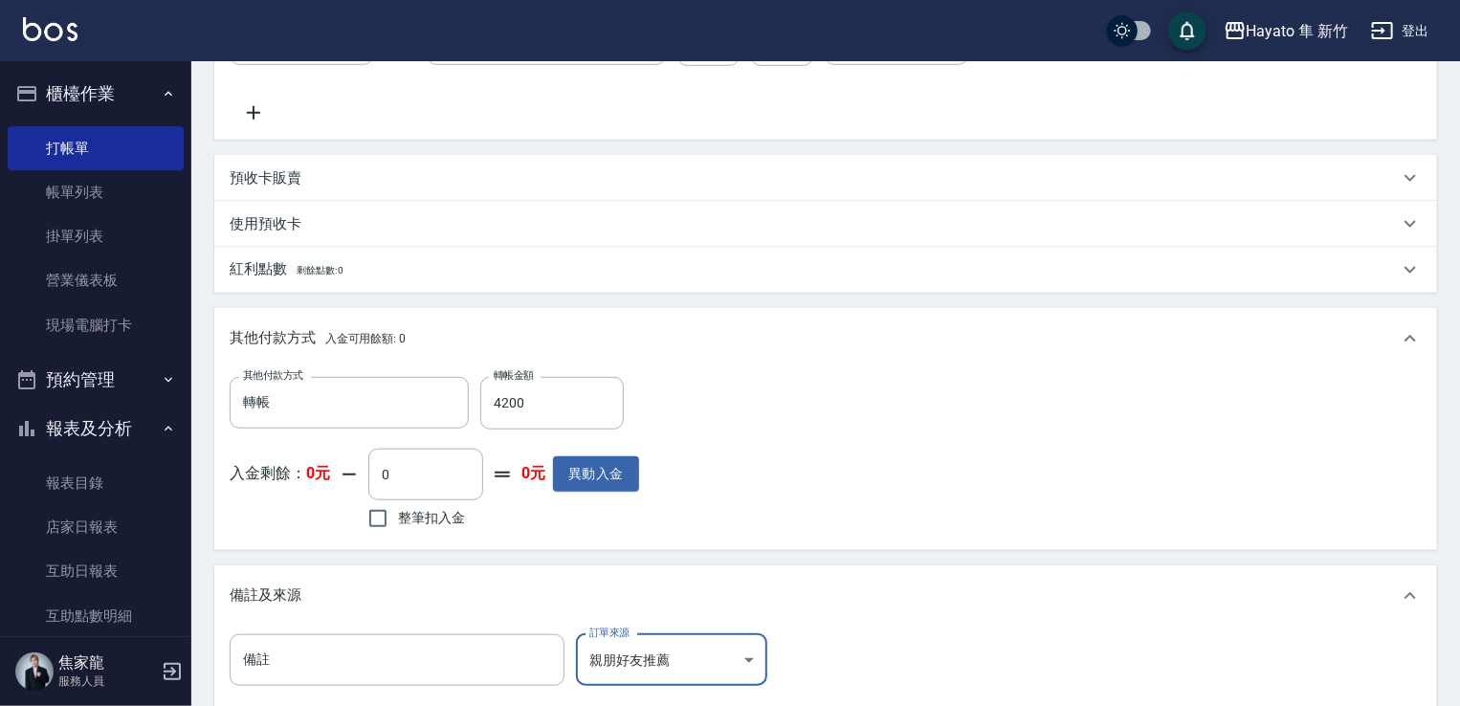
click at [835, 501] on div "其他付款方式 轉帳 其他付款方式 轉帳金額 4200 轉帳金額 入金剩餘： 0元 0 ​ 整筆扣入金 0元 異動入金" at bounding box center [826, 455] width 1192 height 157
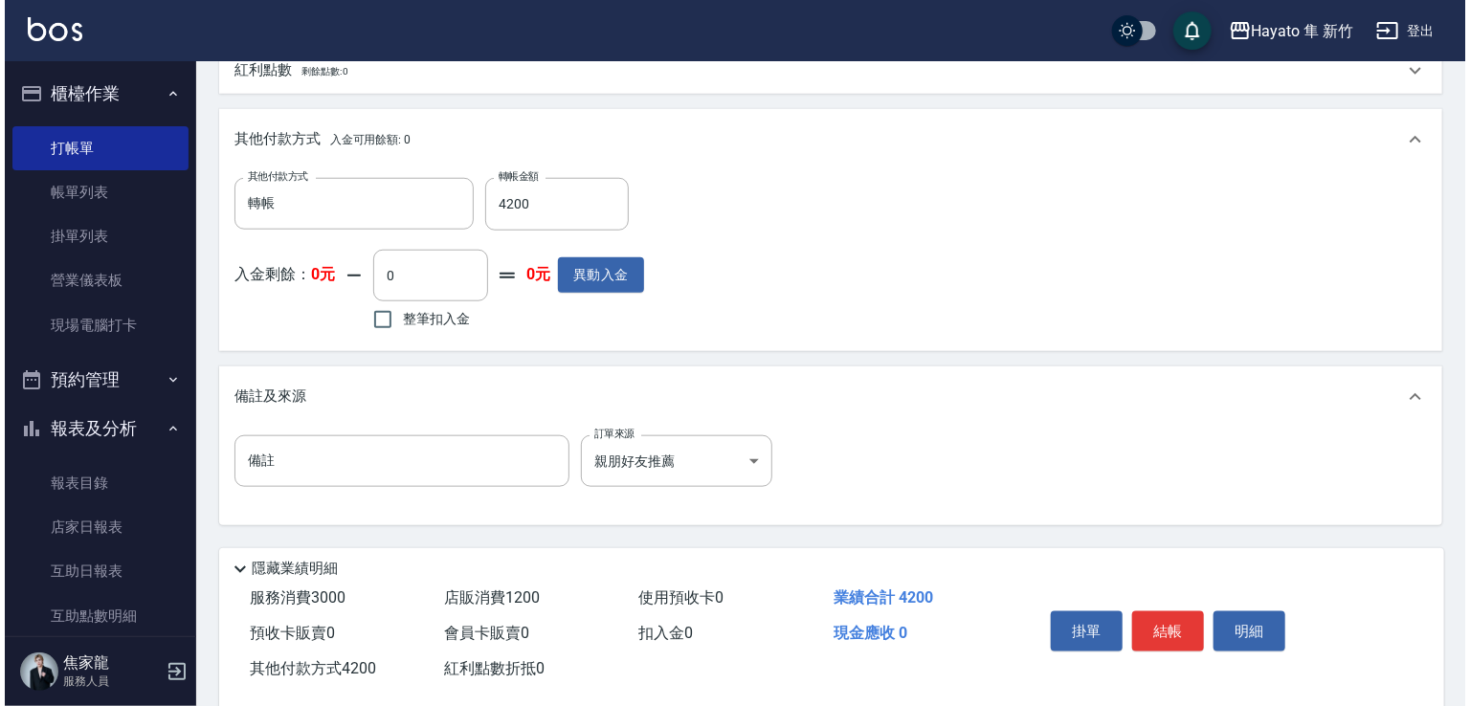
scroll to position [806, 0]
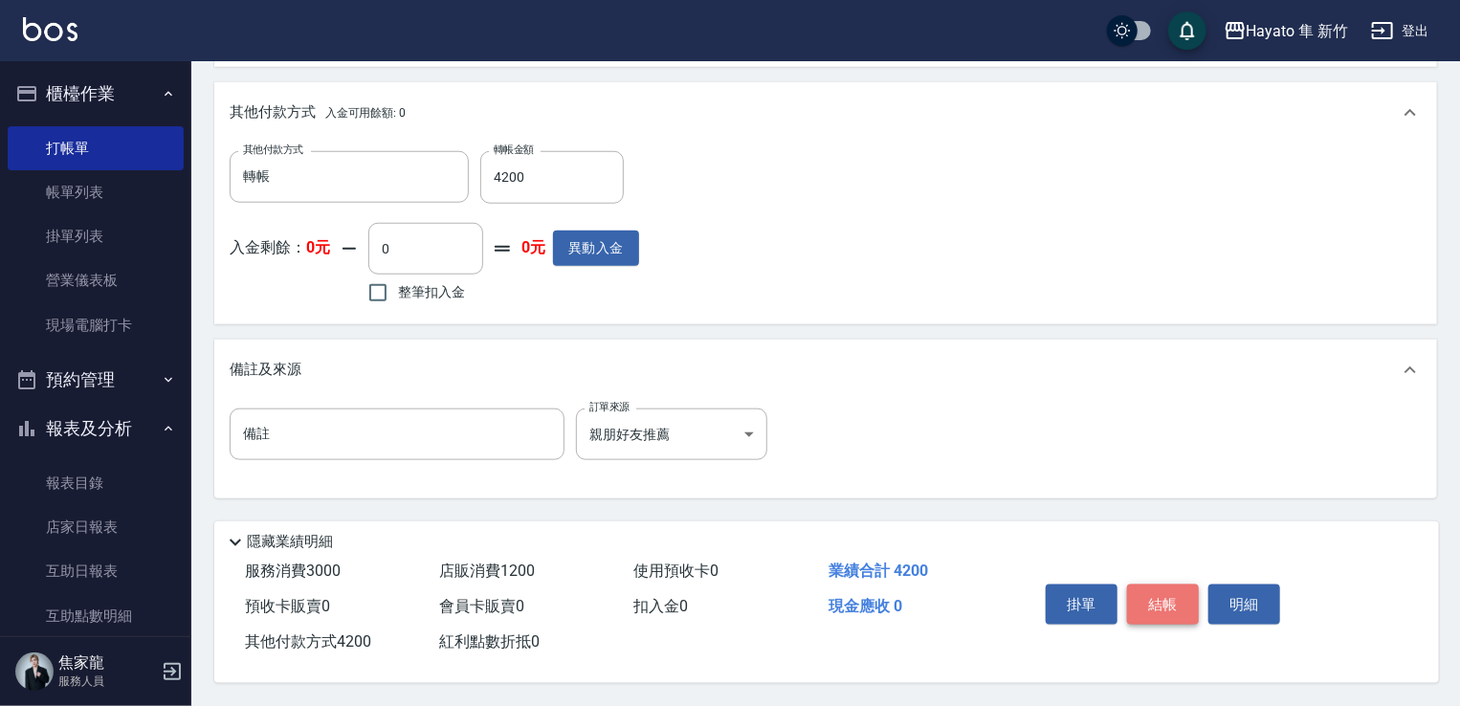
click at [1152, 602] on button "結帳" at bounding box center [1163, 605] width 72 height 40
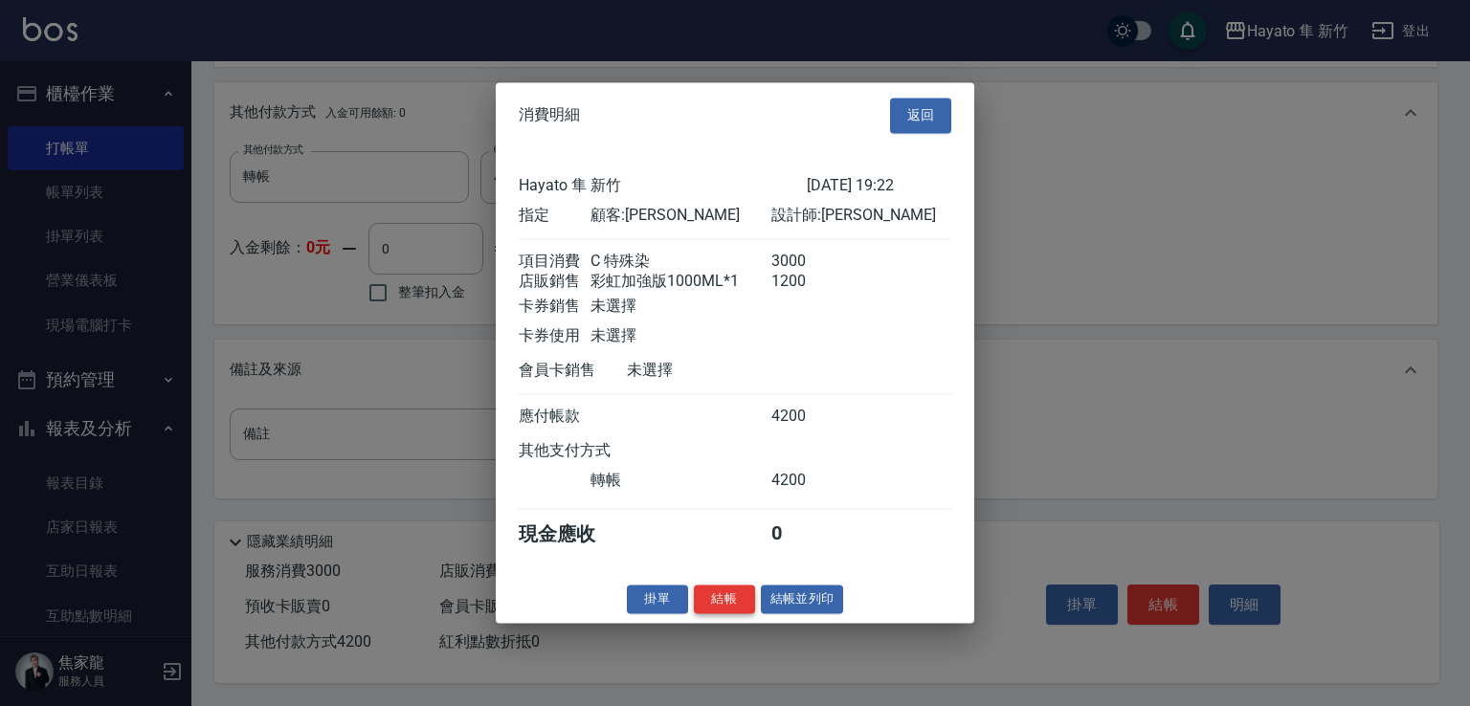
click at [726, 607] on button "結帳" at bounding box center [724, 600] width 61 height 30
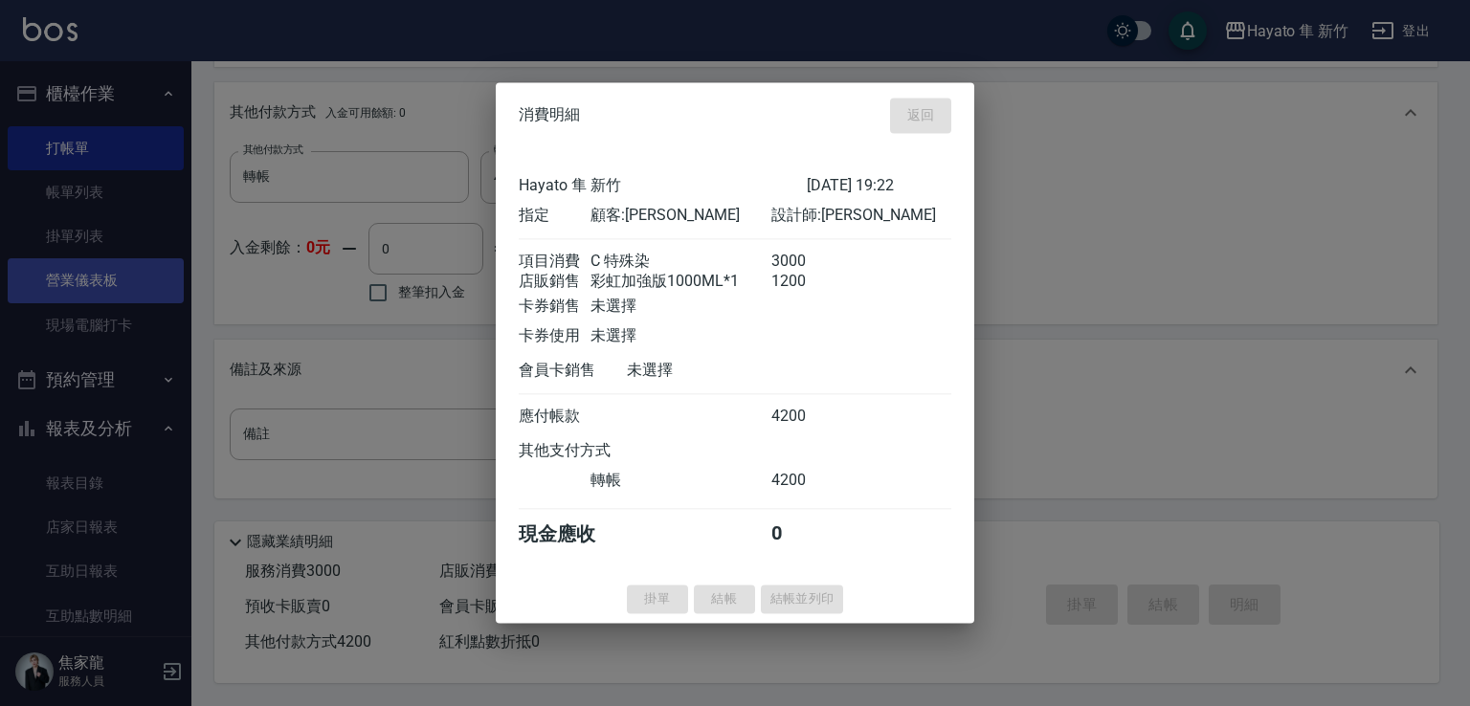
type input "[DATE] 20:21"
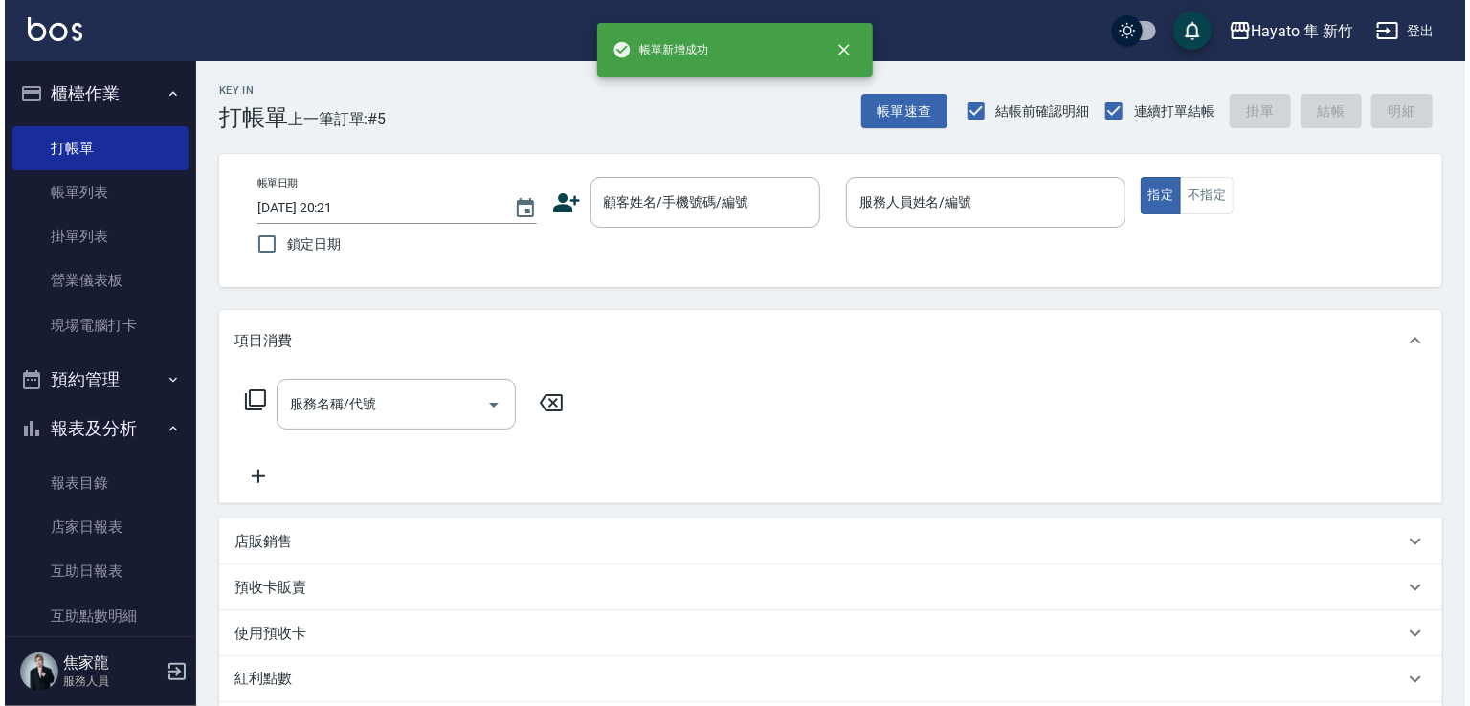
scroll to position [287, 0]
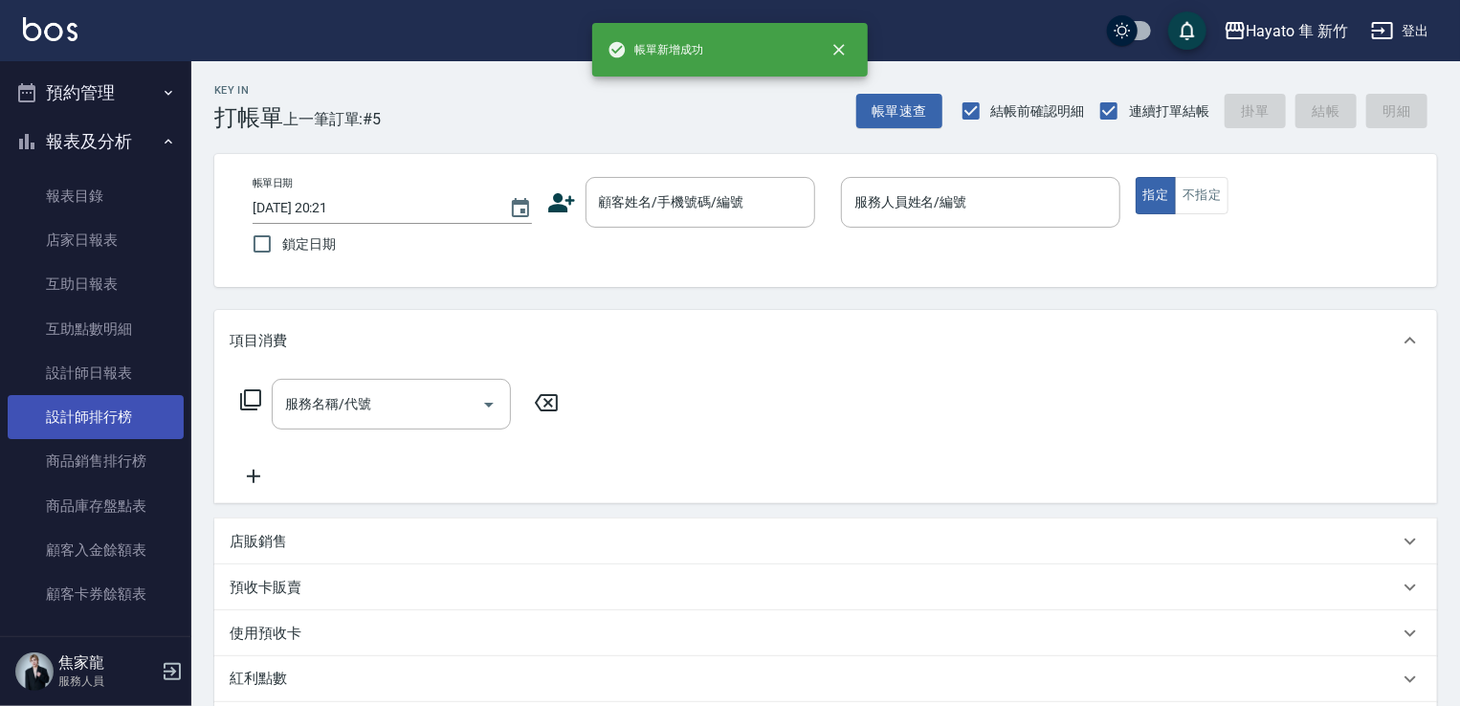
click at [98, 411] on link "設計師排行榜" at bounding box center [96, 417] width 176 height 44
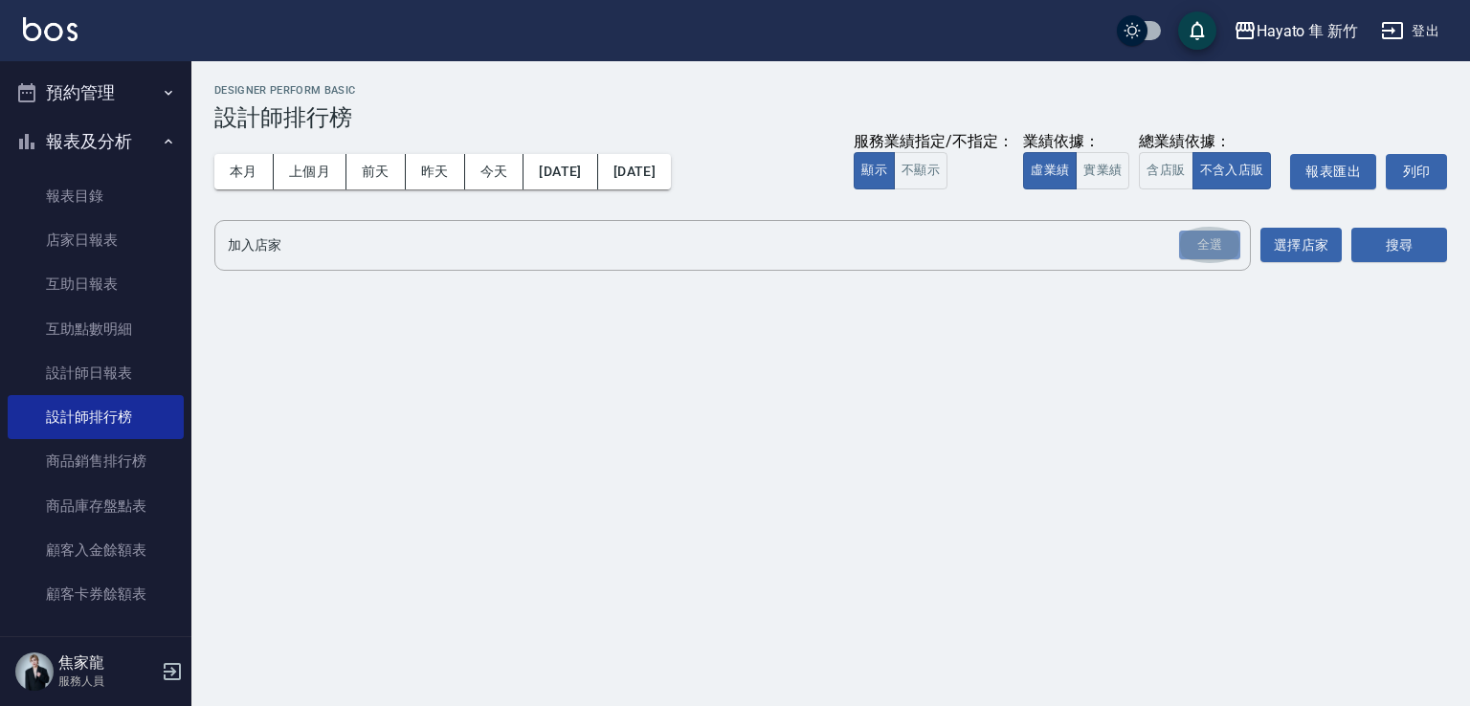
drag, startPoint x: 1214, startPoint y: 240, endPoint x: 1252, endPoint y: 250, distance: 38.5
click at [1240, 250] on button "全選" at bounding box center [1209, 245] width 69 height 37
click at [1417, 250] on button "搜尋" at bounding box center [1399, 245] width 96 height 35
click at [1378, 250] on button "搜尋" at bounding box center [1399, 245] width 96 height 35
drag, startPoint x: 1213, startPoint y: 247, endPoint x: 1344, endPoint y: 247, distance: 131.1
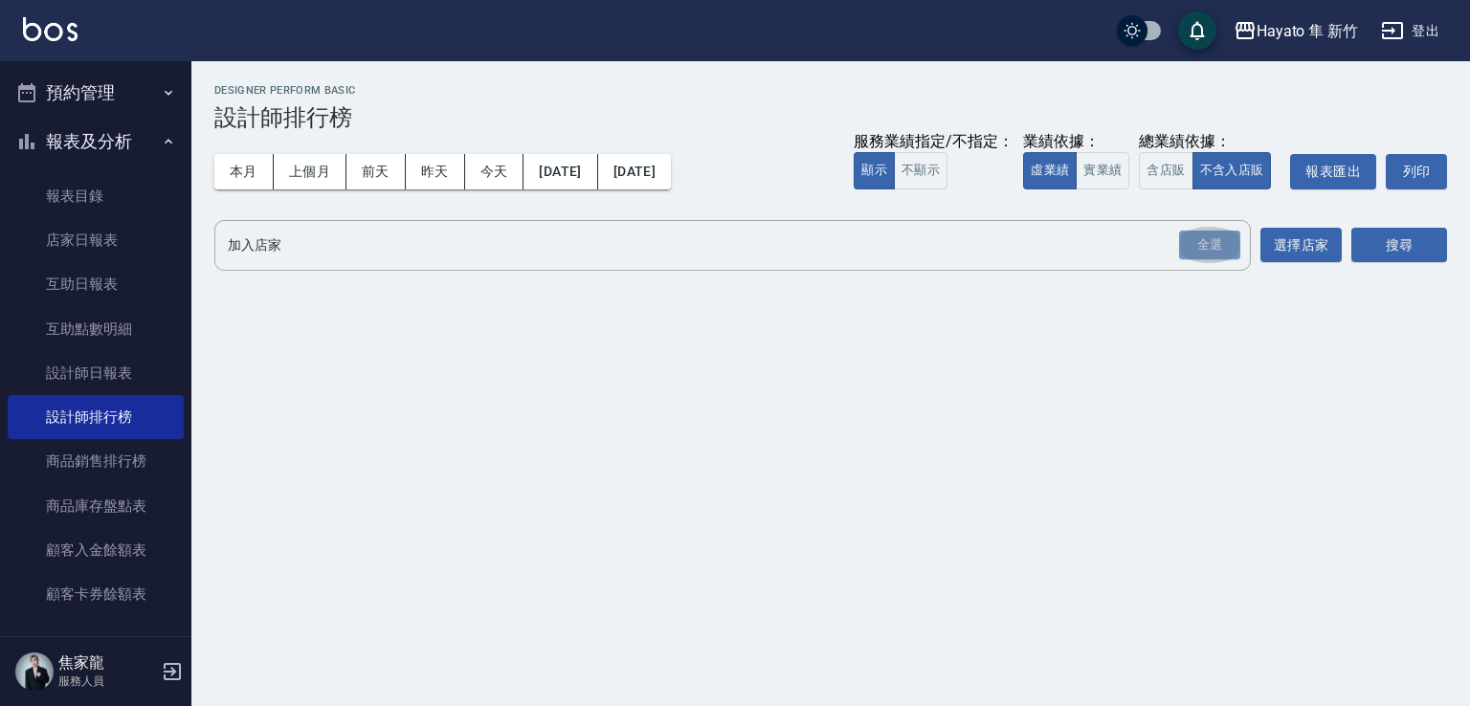
click at [1219, 247] on div "全選" at bounding box center [1209, 246] width 61 height 30
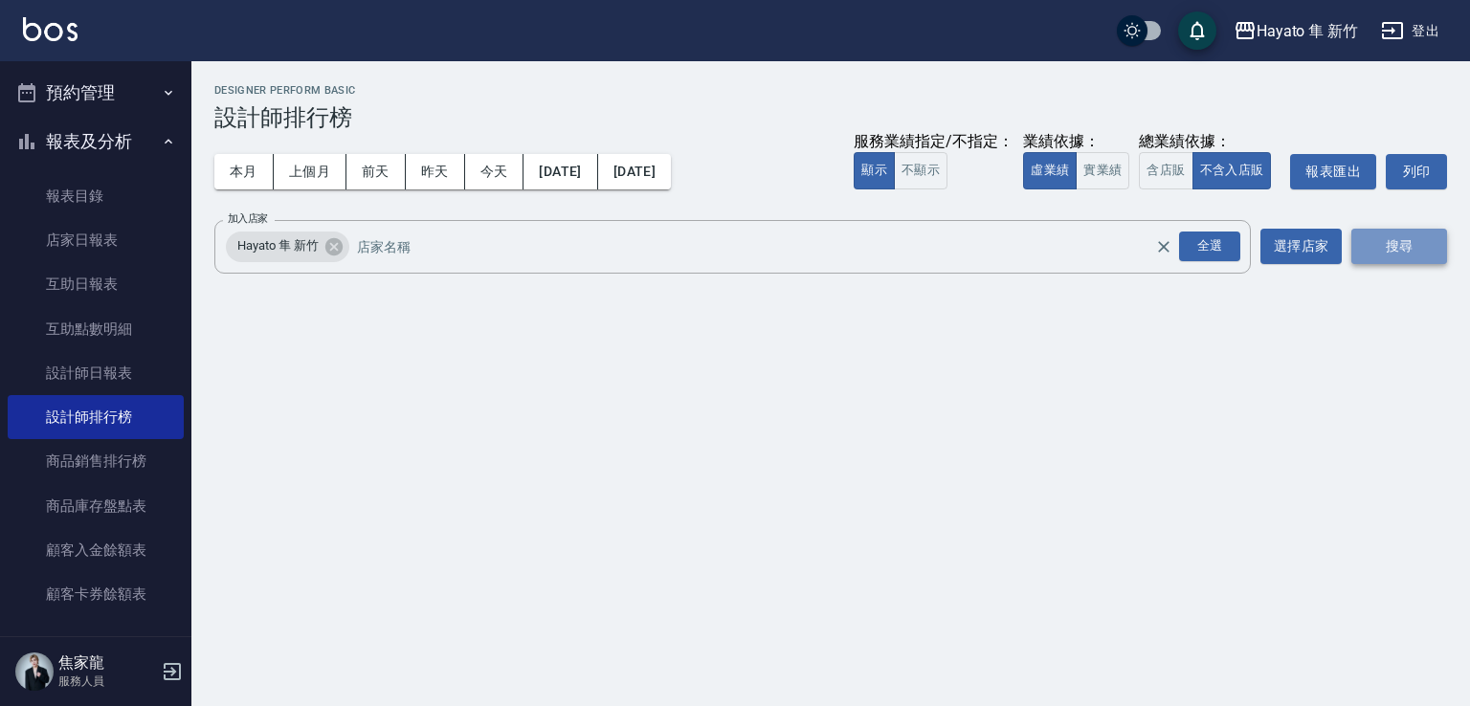
click at [1384, 246] on button "搜尋" at bounding box center [1399, 246] width 96 height 35
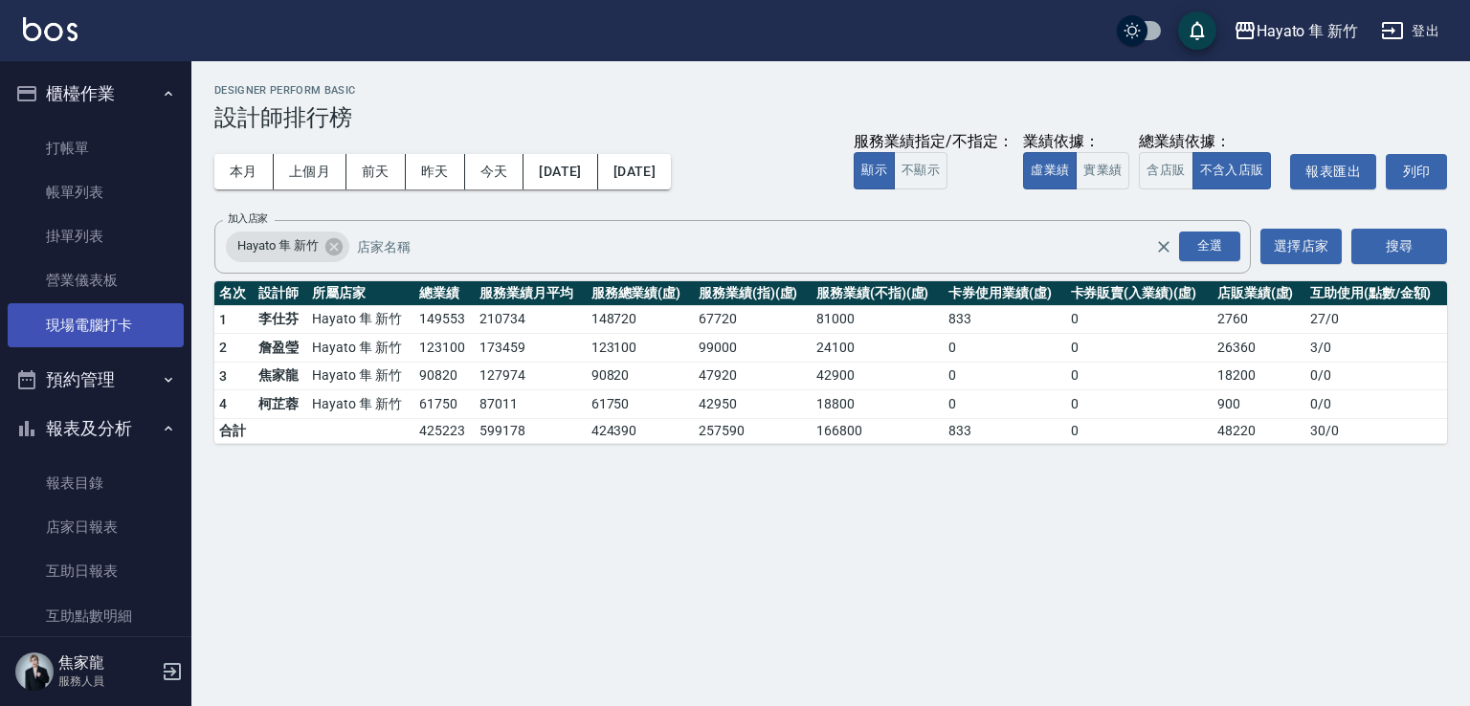
click at [143, 315] on link "現場電腦打卡" at bounding box center [96, 325] width 176 height 44
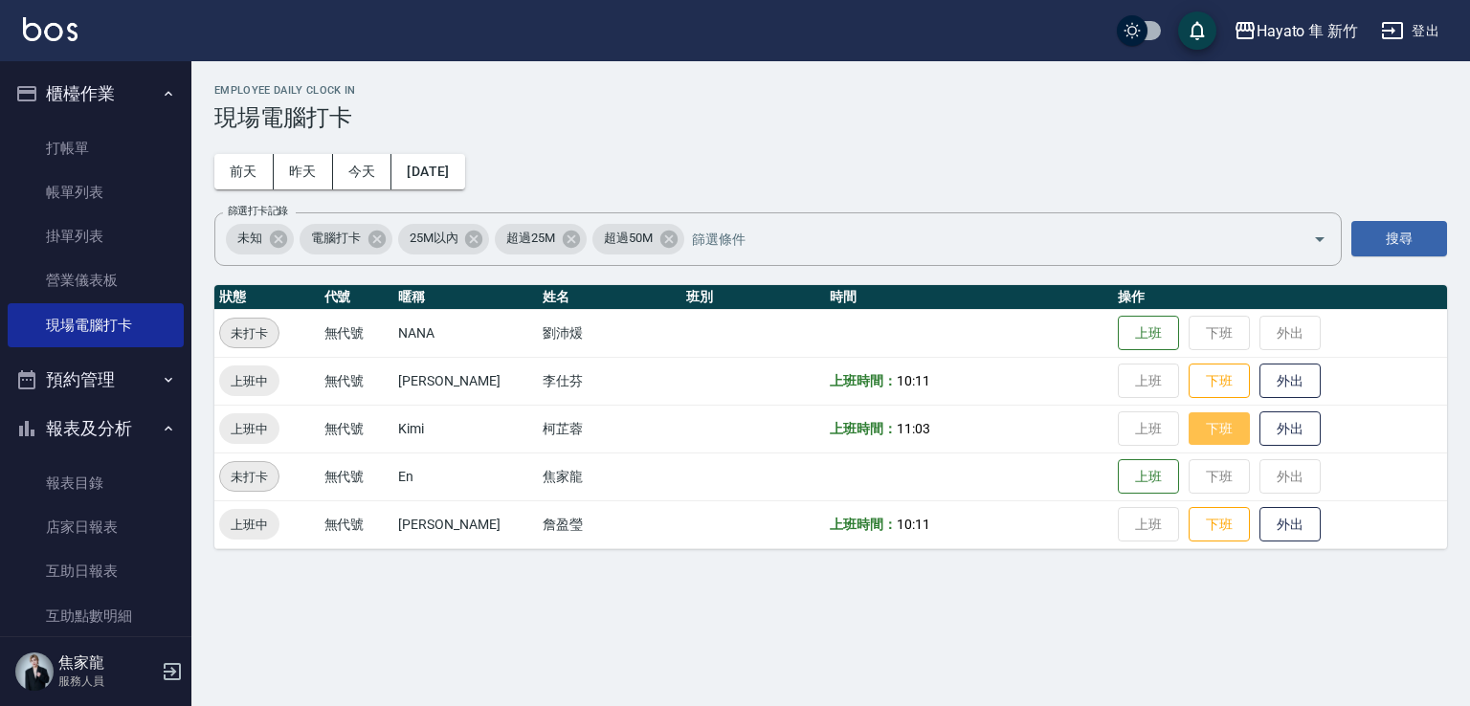
click at [1189, 425] on button "下班" at bounding box center [1219, 428] width 61 height 33
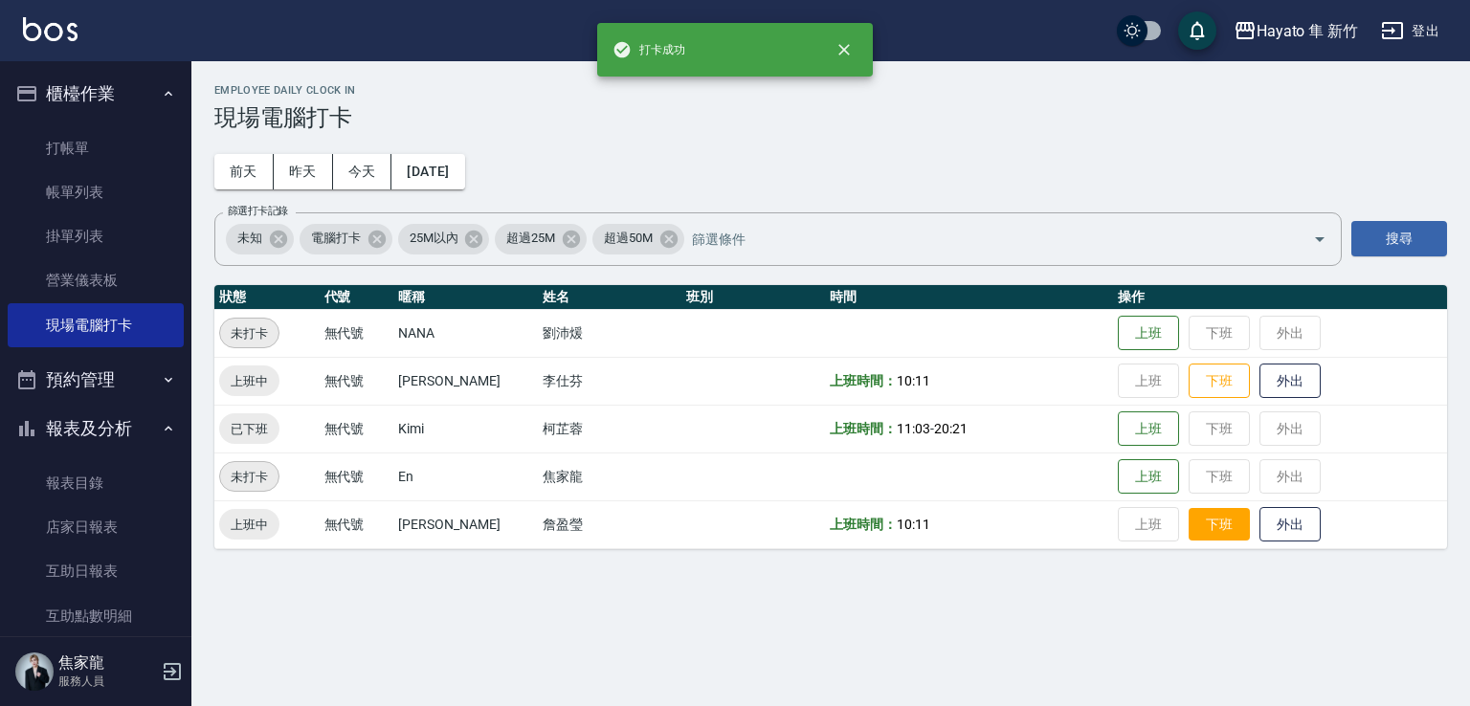
click at [1193, 529] on button "下班" at bounding box center [1219, 524] width 61 height 33
